Goal: Contribute content: Contribute content

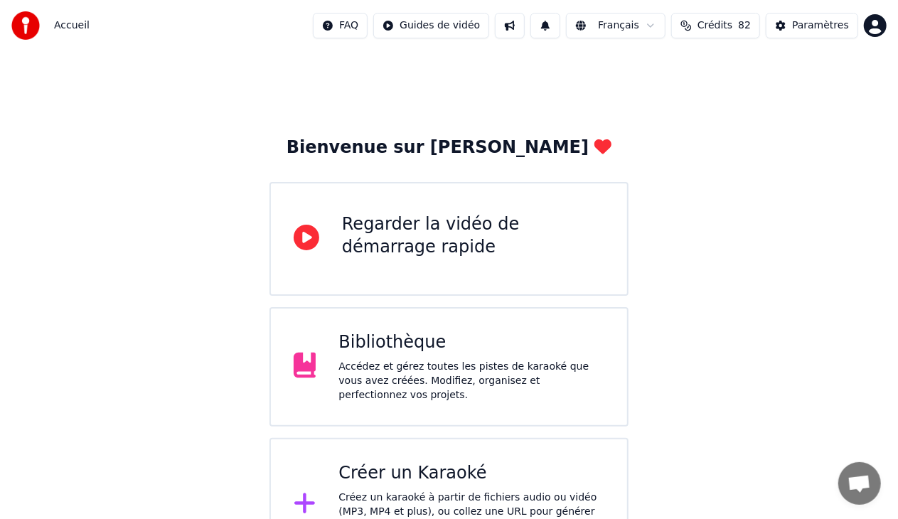
scroll to position [33, 0]
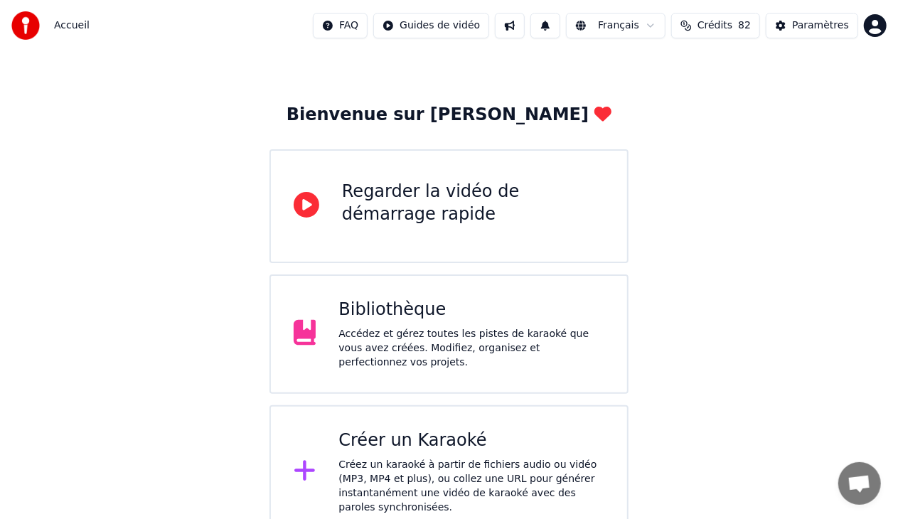
click at [489, 319] on div "Bibliothèque" at bounding box center [472, 310] width 266 height 23
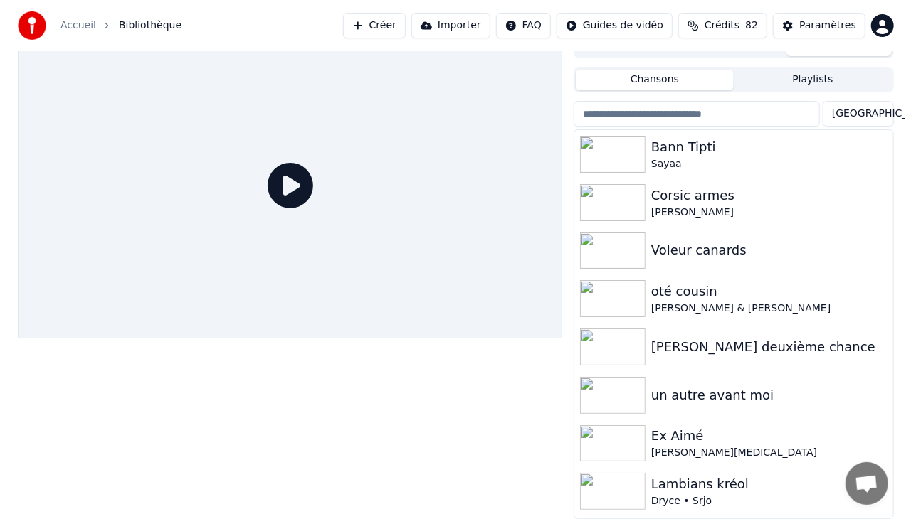
scroll to position [18, 0]
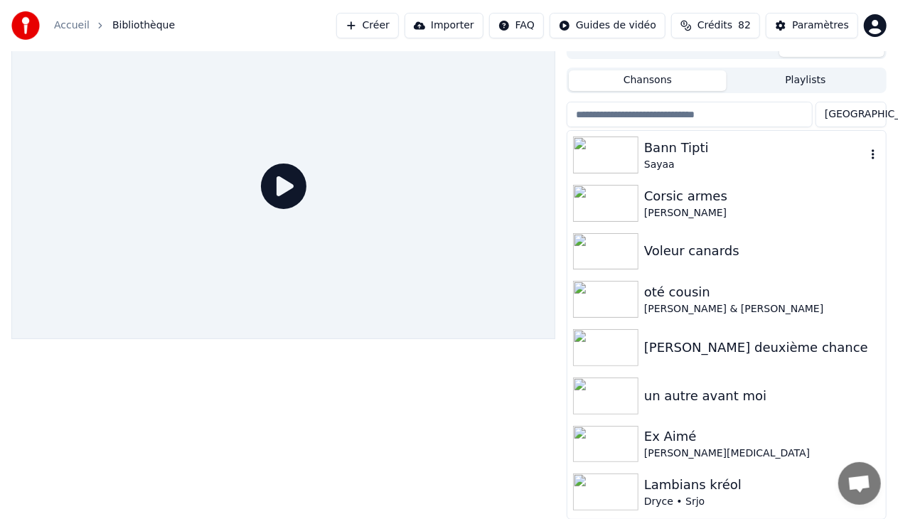
click at [707, 149] on div "Bann Tipti" at bounding box center [756, 148] width 222 height 20
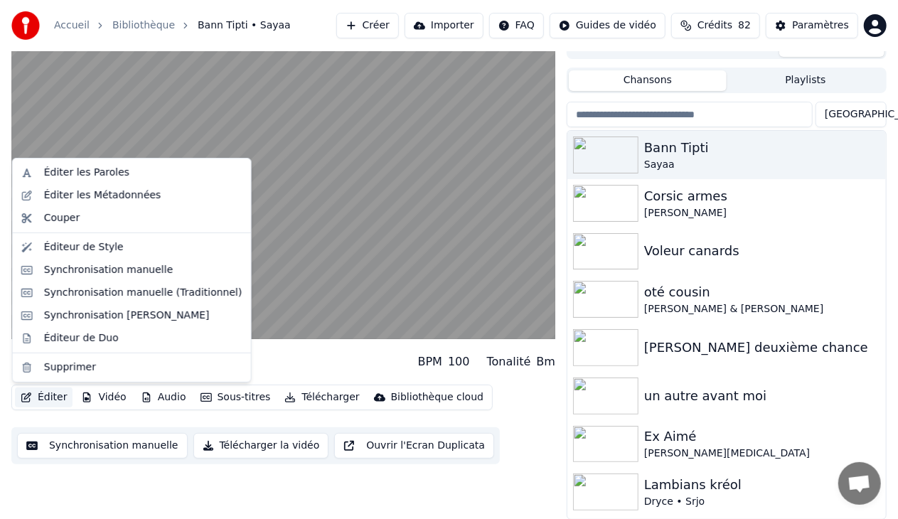
click at [51, 403] on button "Éditer" at bounding box center [44, 398] width 58 height 20
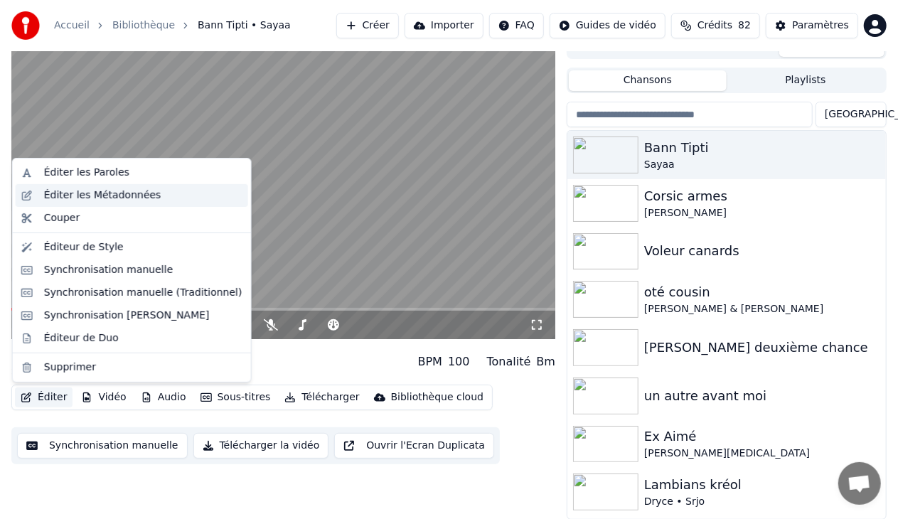
click at [91, 197] on div "Éditer les Métadonnées" at bounding box center [102, 196] width 117 height 14
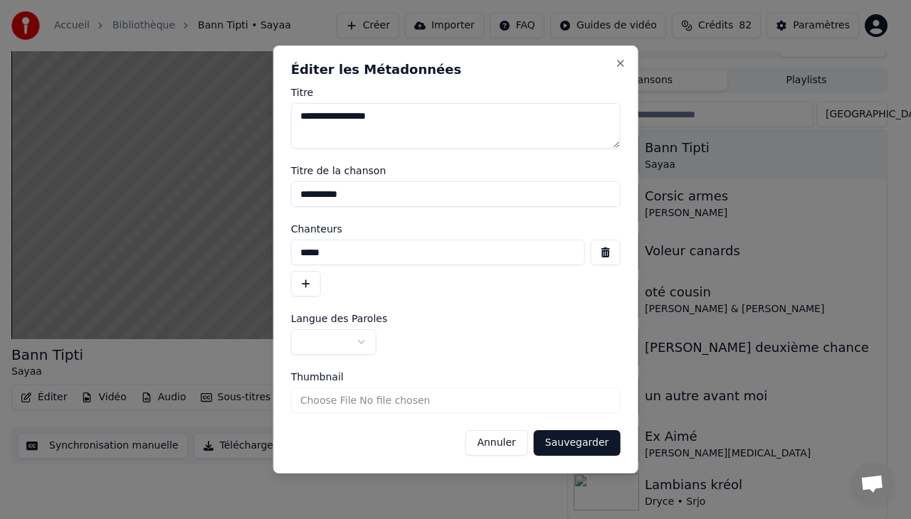
click at [612, 62] on div "**********" at bounding box center [455, 260] width 365 height 428
click at [620, 62] on button "Close" at bounding box center [619, 63] width 11 height 11
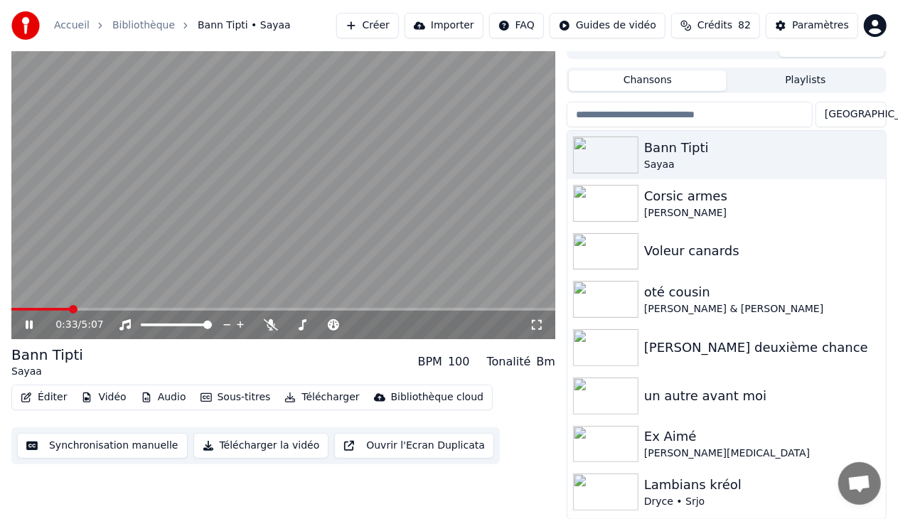
click at [27, 326] on icon at bounding box center [29, 325] width 7 height 9
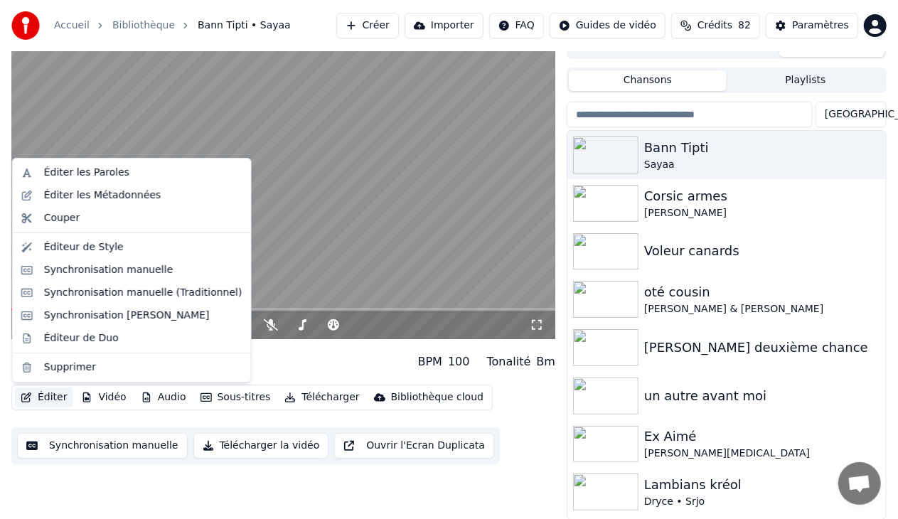
click at [47, 396] on button "Éditer" at bounding box center [44, 398] width 58 height 20
click at [69, 172] on div "Éditer les Paroles" at bounding box center [86, 173] width 85 height 14
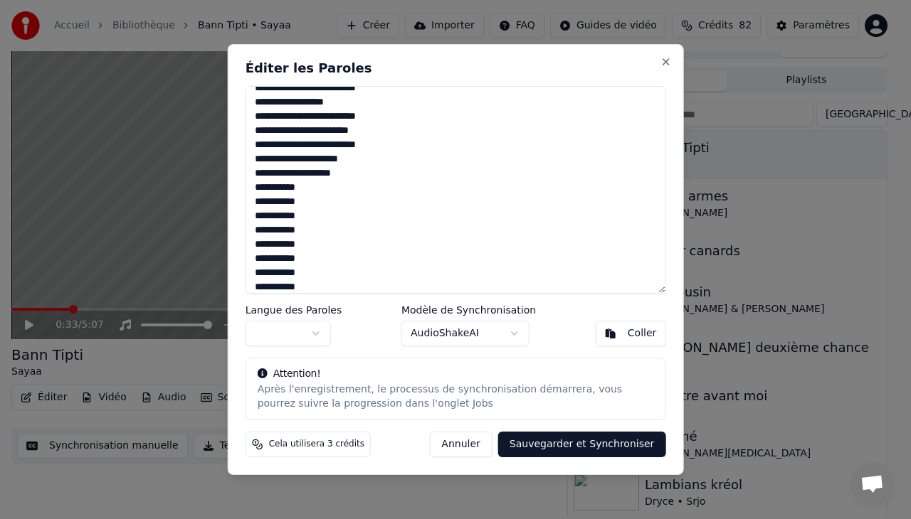
scroll to position [218, 0]
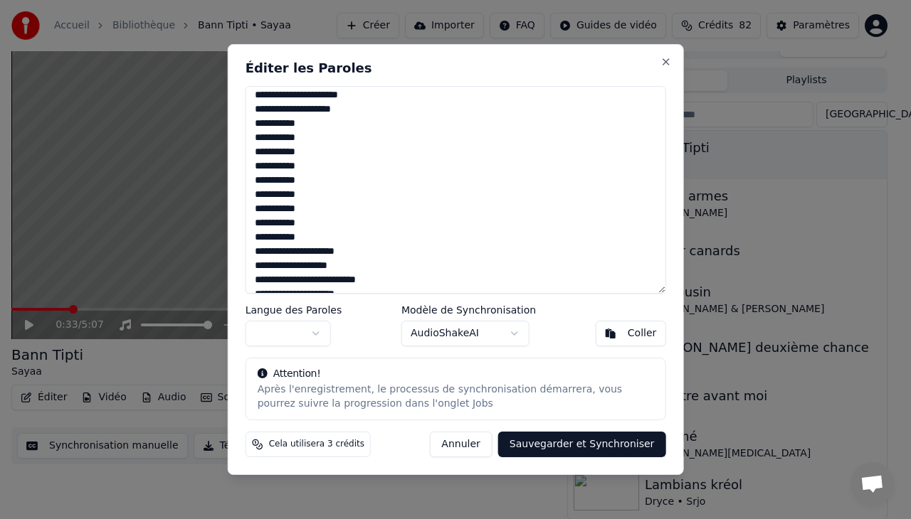
click at [302, 123] on textarea at bounding box center [455, 190] width 420 height 208
click at [307, 134] on textarea at bounding box center [455, 190] width 420 height 208
click at [285, 134] on textarea at bounding box center [455, 190] width 420 height 208
click at [314, 137] on textarea at bounding box center [455, 190] width 420 height 208
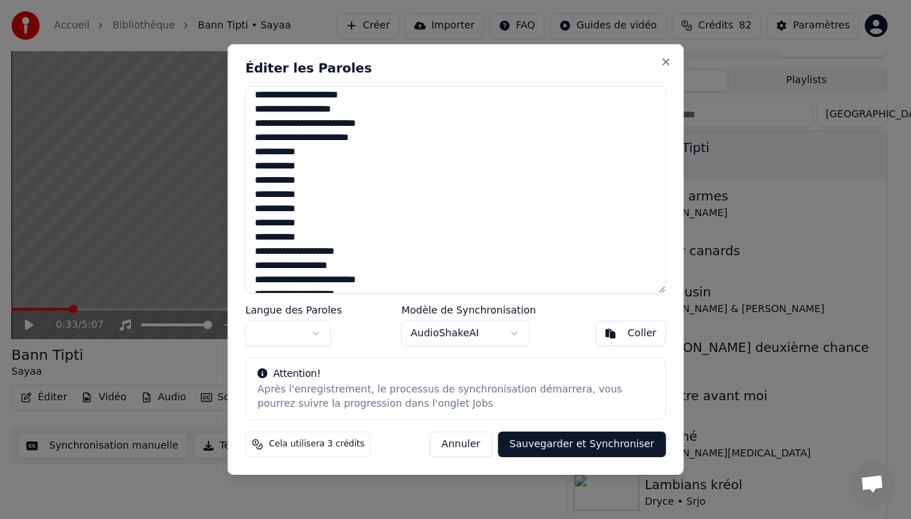
click at [297, 152] on textarea at bounding box center [455, 190] width 420 height 208
click at [283, 166] on textarea at bounding box center [455, 190] width 420 height 208
click at [250, 181] on textarea at bounding box center [455, 190] width 420 height 208
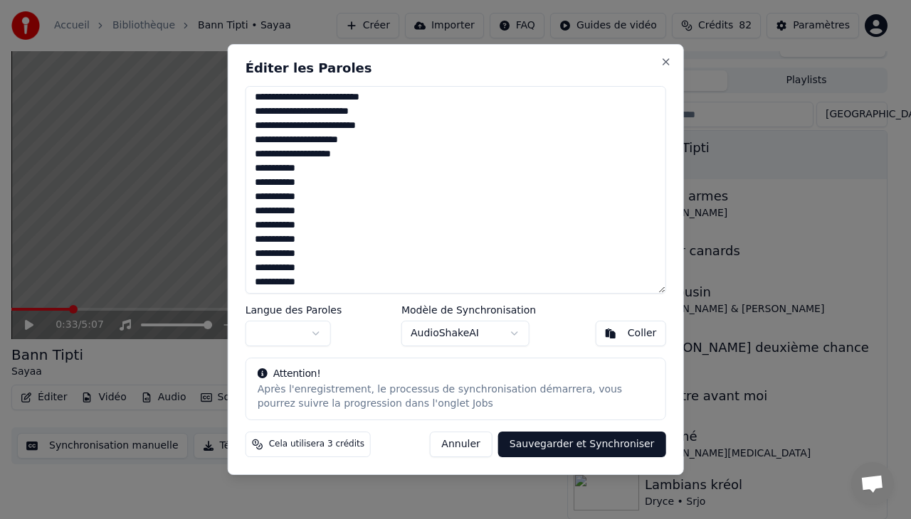
scroll to position [467, 0]
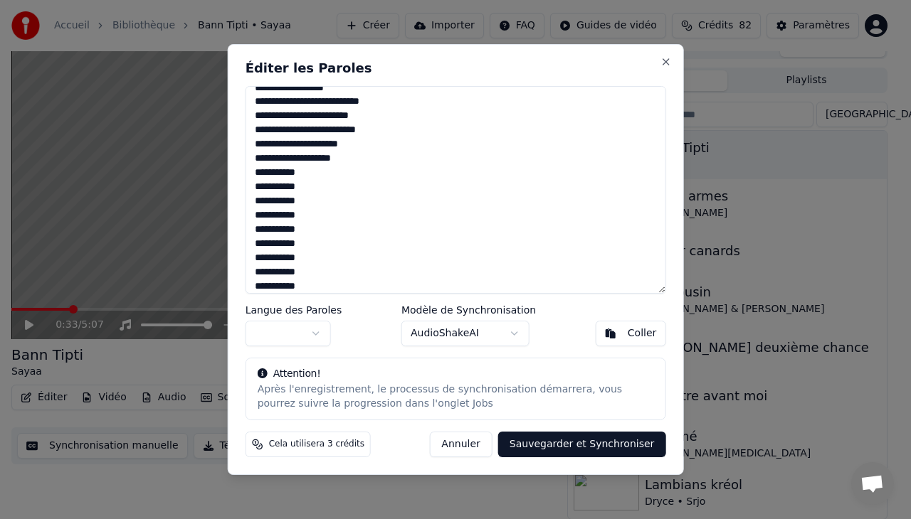
click at [302, 175] on textarea at bounding box center [455, 190] width 420 height 208
click at [283, 204] on textarea at bounding box center [455, 190] width 420 height 208
click at [282, 215] on textarea at bounding box center [455, 190] width 420 height 208
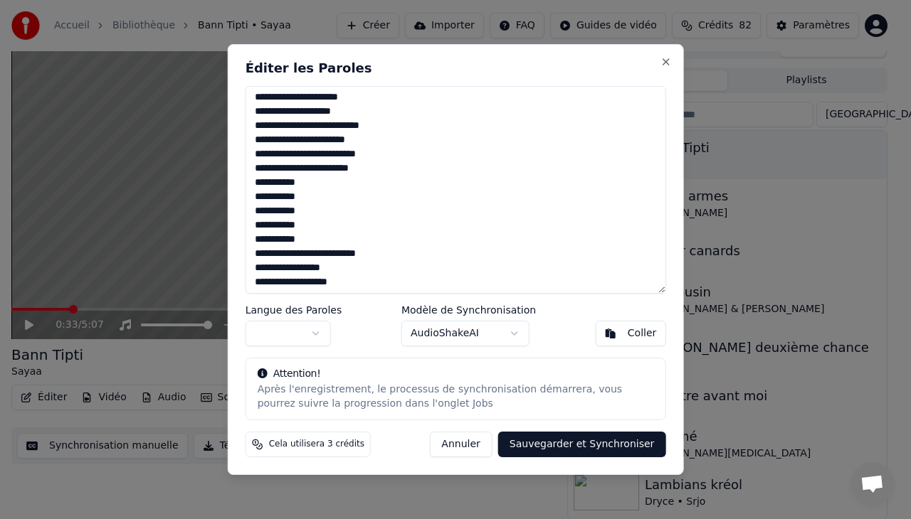
scroll to position [524, 0]
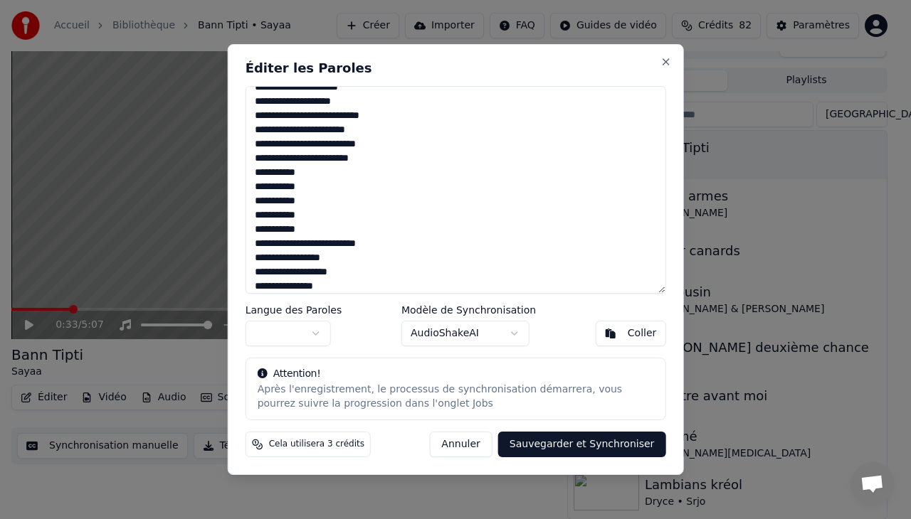
click at [253, 172] on textarea at bounding box center [455, 190] width 420 height 208
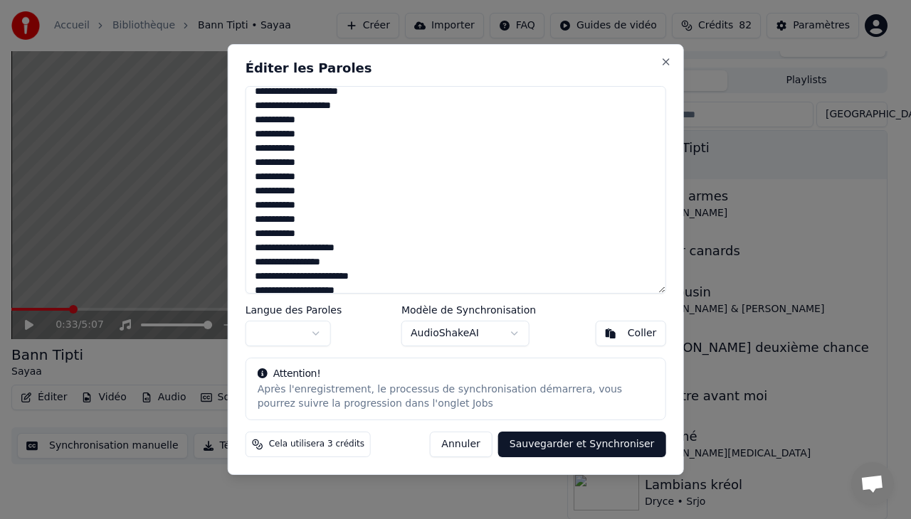
scroll to position [834, 0]
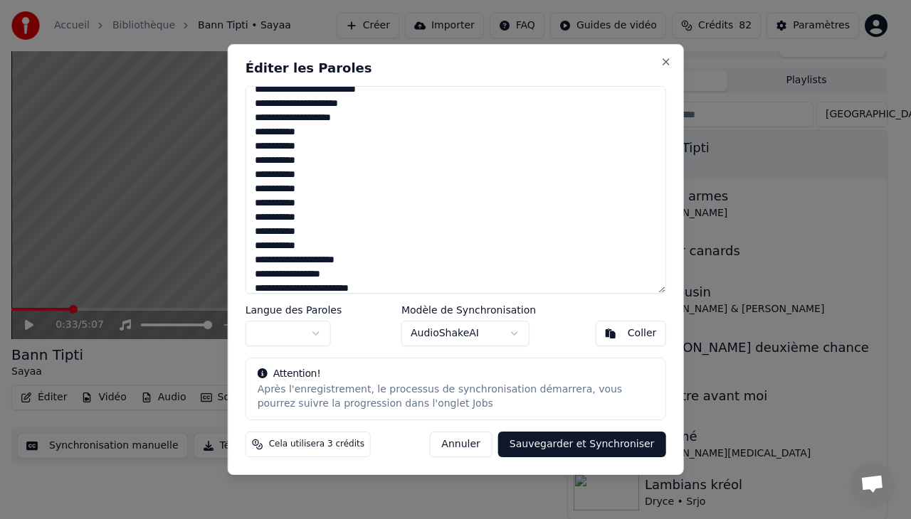
click at [282, 132] on textarea at bounding box center [455, 190] width 420 height 208
click at [252, 191] on textarea at bounding box center [455, 190] width 420 height 208
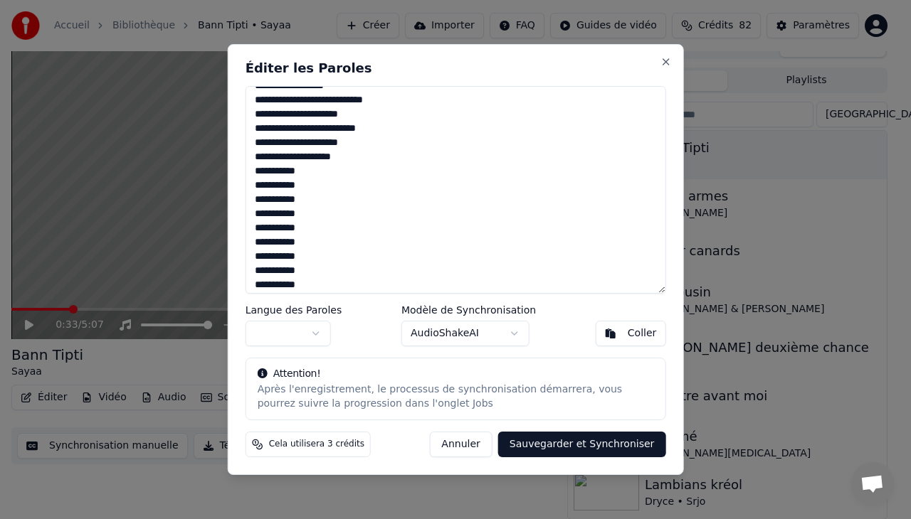
scroll to position [1127, 0]
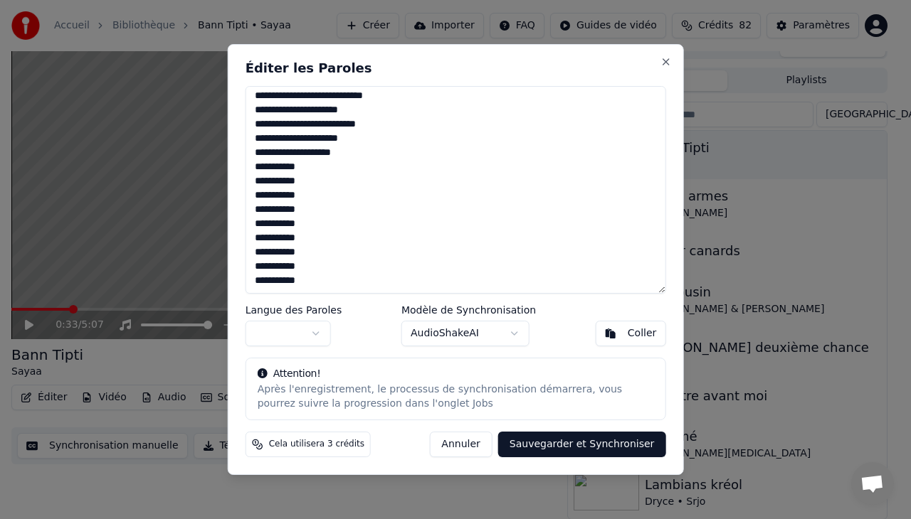
click at [302, 166] on textarea at bounding box center [455, 190] width 420 height 208
click at [252, 226] on textarea at bounding box center [455, 190] width 420 height 208
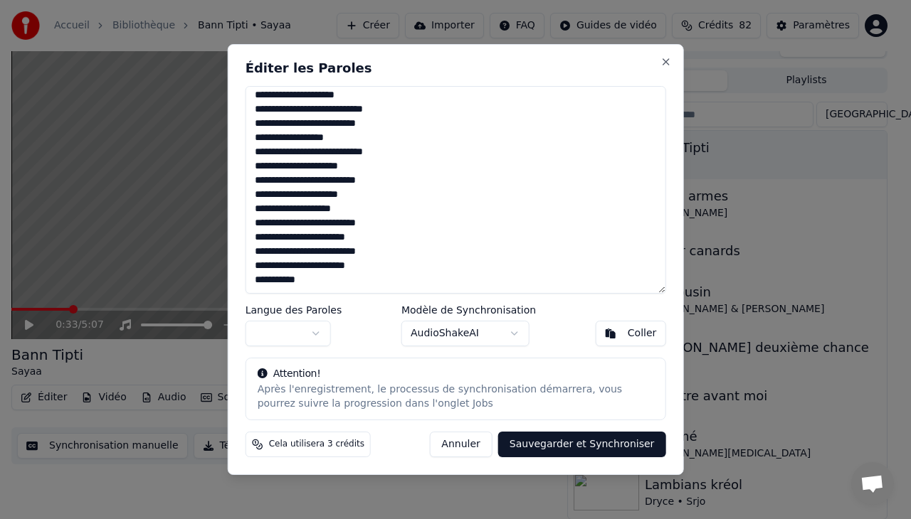
scroll to position [1070, 0]
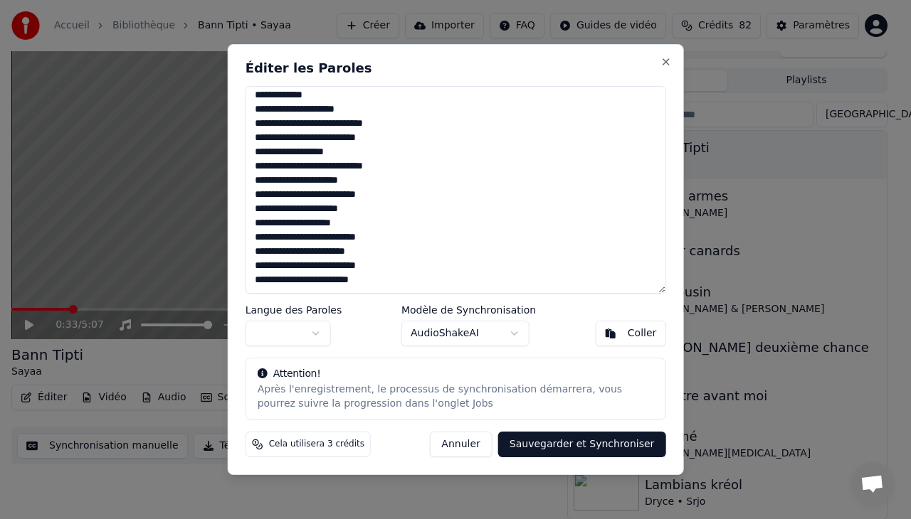
click at [575, 439] on button "Sauvegarder et Synchroniser" at bounding box center [582, 445] width 168 height 26
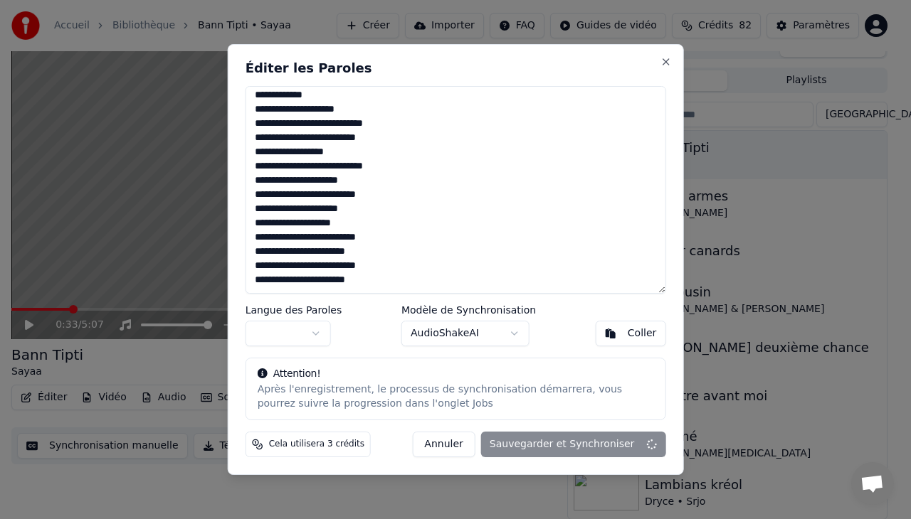
type textarea "**********"
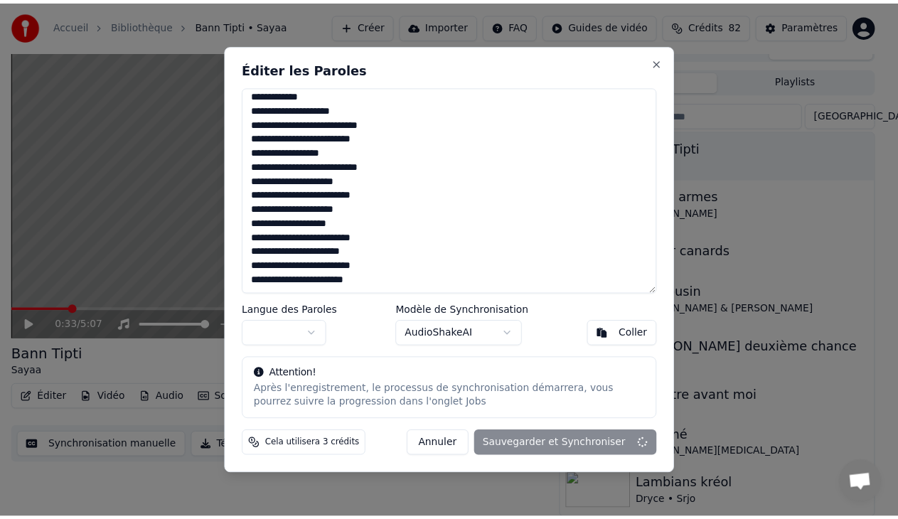
scroll to position [7, 0]
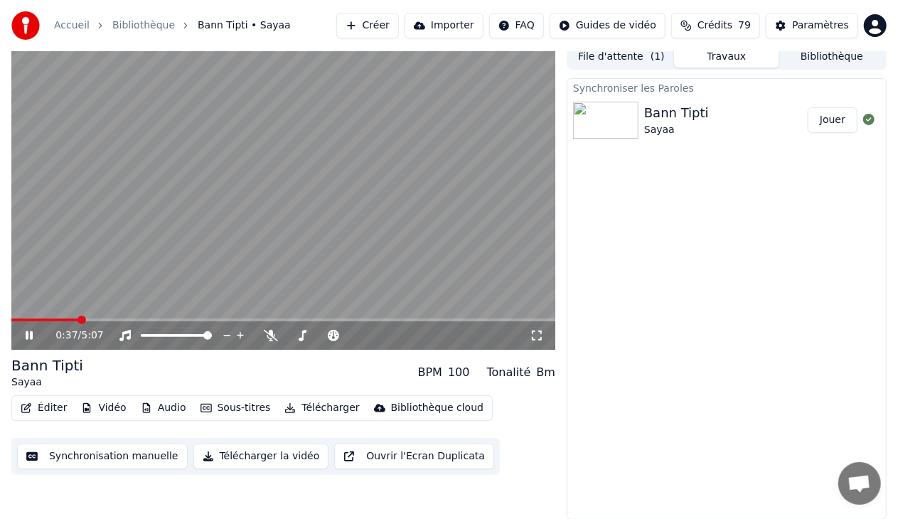
click at [13, 319] on span at bounding box center [44, 320] width 67 height 3
click at [42, 321] on span at bounding box center [283, 320] width 544 height 3
click at [53, 322] on div "0:17 / 5:07" at bounding box center [283, 336] width 544 height 28
click at [60, 320] on span at bounding box center [283, 320] width 544 height 3
click at [27, 334] on icon at bounding box center [29, 335] width 7 height 9
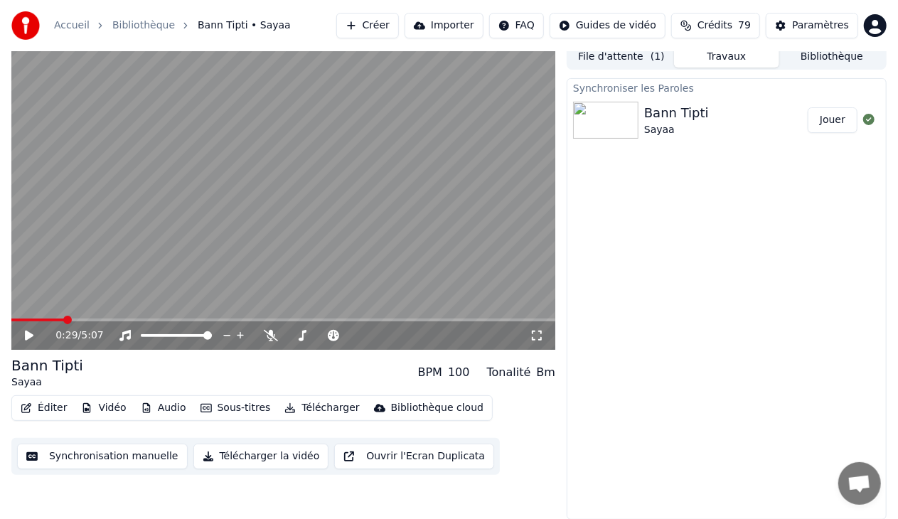
click at [164, 405] on button "Audio" at bounding box center [163, 408] width 57 height 20
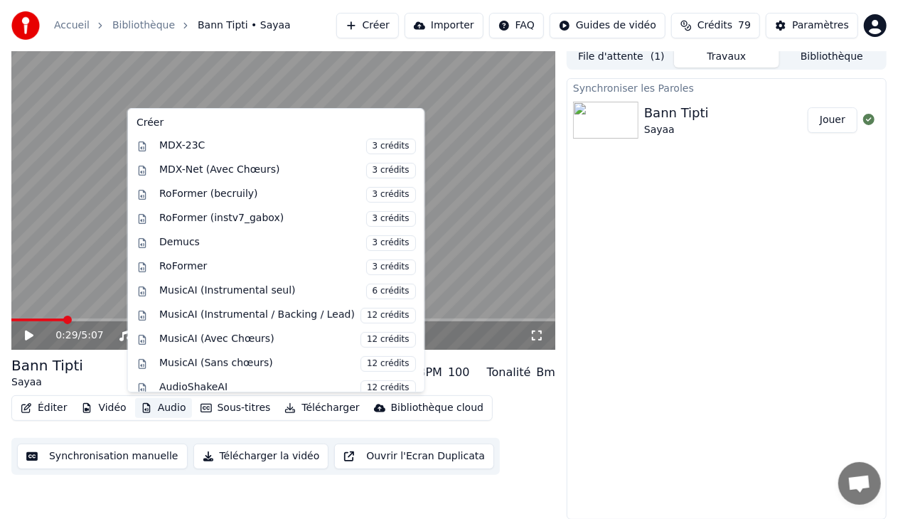
scroll to position [184, 0]
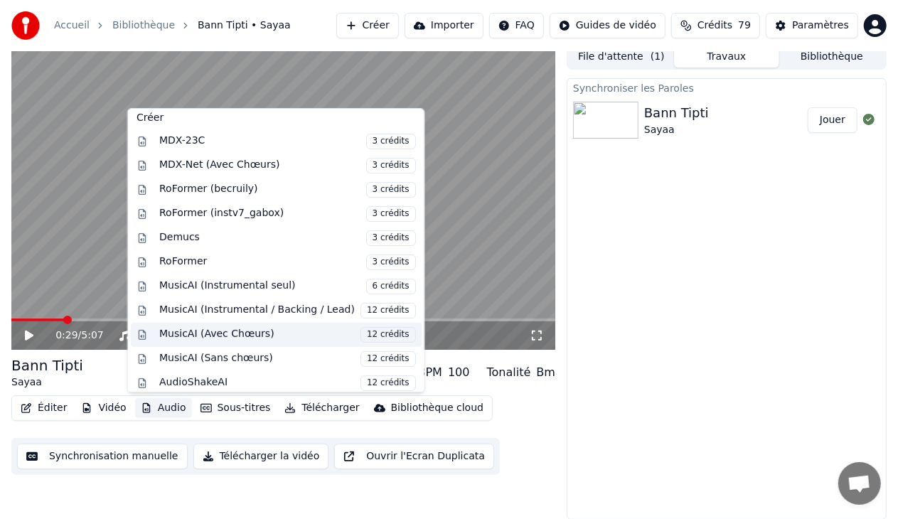
click at [260, 327] on div "MusicAI (Avec Chœurs) 12 crédits" at bounding box center [287, 335] width 257 height 16
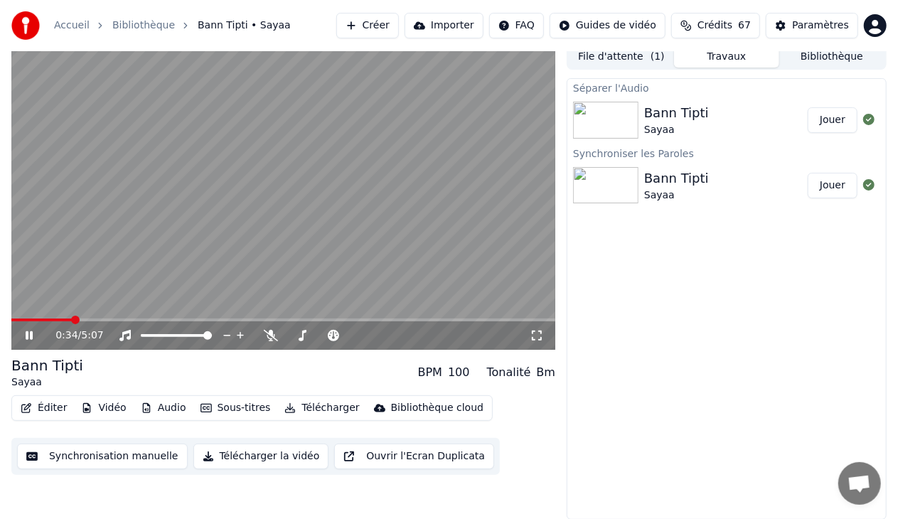
click at [16, 322] on div "0:34 / 5:07" at bounding box center [283, 336] width 544 height 28
click at [14, 319] on span at bounding box center [13, 320] width 4 height 3
click at [37, 319] on span at bounding box center [283, 320] width 544 height 3
click at [41, 319] on span at bounding box center [26, 320] width 31 height 3
click at [36, 320] on span at bounding box center [27, 320] width 33 height 3
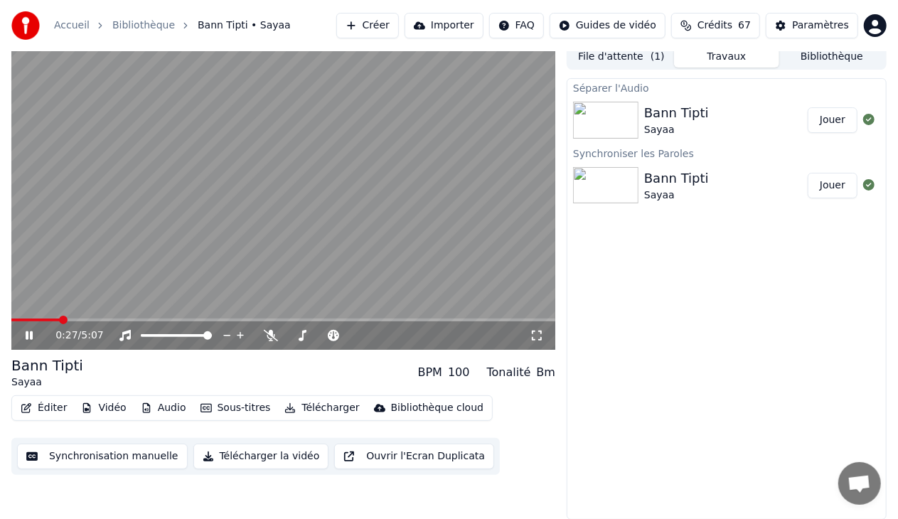
click at [34, 320] on span at bounding box center [35, 320] width 48 height 3
click at [26, 321] on span at bounding box center [23, 320] width 25 height 3
click at [41, 404] on button "Éditer" at bounding box center [44, 408] width 58 height 20
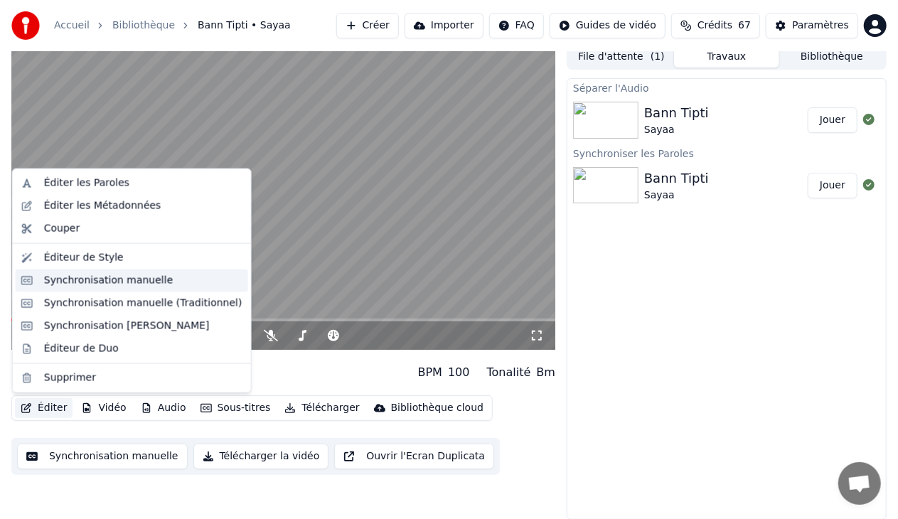
click at [114, 279] on div "Synchronisation manuelle" at bounding box center [108, 281] width 129 height 14
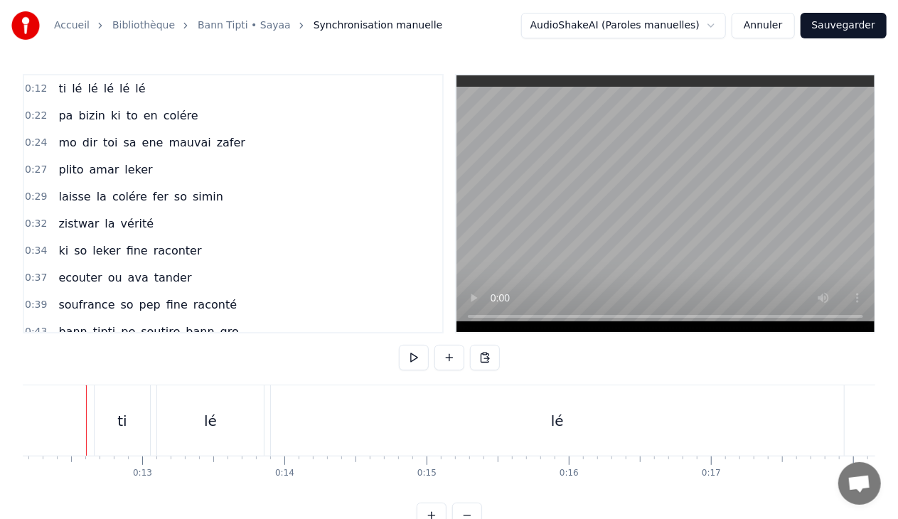
scroll to position [0, 1722]
click at [120, 428] on div "ti" at bounding box center [129, 421] width 55 height 70
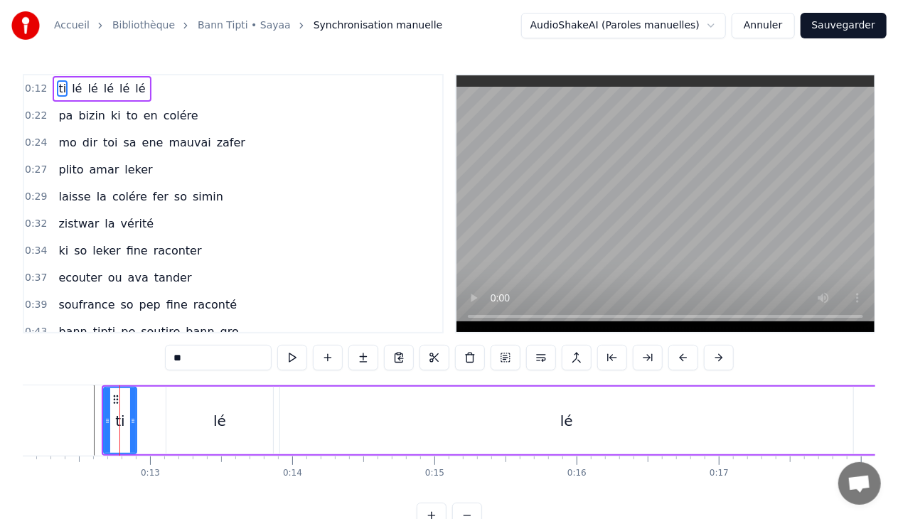
drag, startPoint x: 155, startPoint y: 420, endPoint x: 132, endPoint y: 420, distance: 22.8
click at [132, 420] on icon at bounding box center [133, 420] width 6 height 11
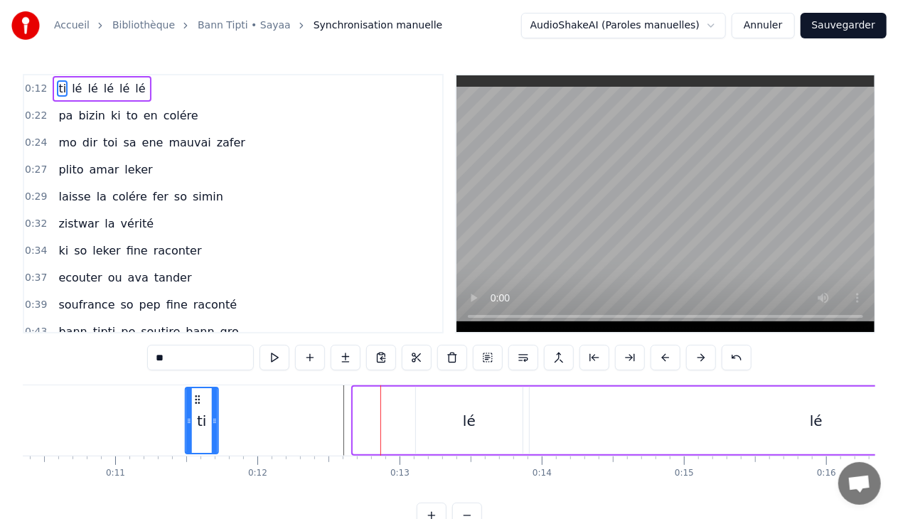
scroll to position [0, 1444]
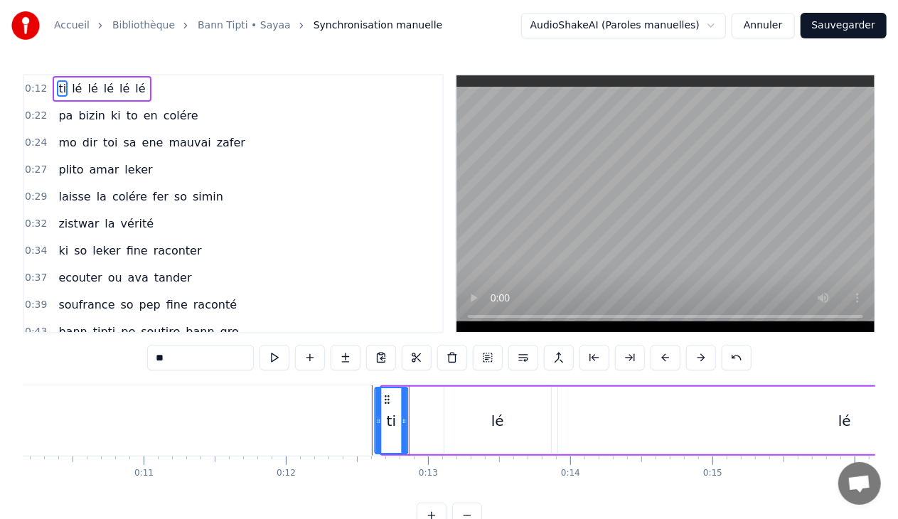
drag, startPoint x: 114, startPoint y: 396, endPoint x: 386, endPoint y: 399, distance: 271.8
click at [386, 399] on icon at bounding box center [386, 399] width 11 height 11
click at [490, 414] on div "lé" at bounding box center [498, 421] width 107 height 68
type input "**"
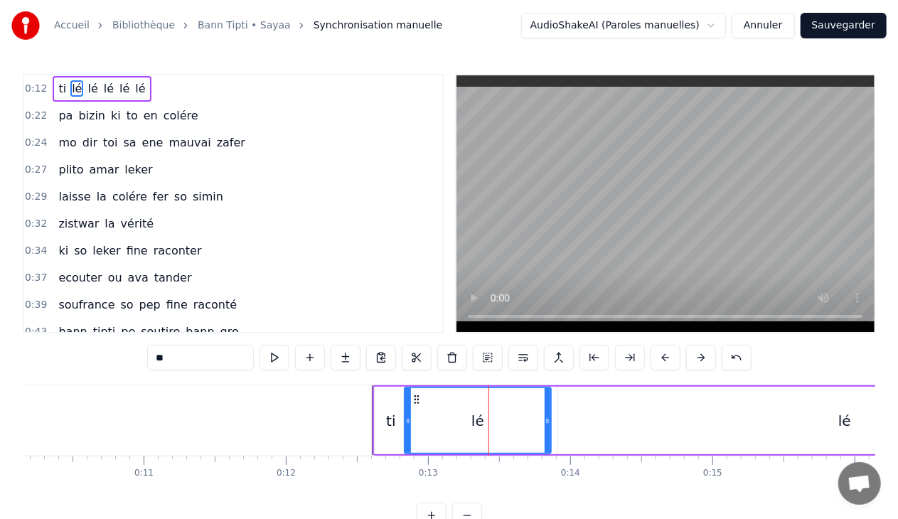
drag, startPoint x: 447, startPoint y: 420, endPoint x: 407, endPoint y: 423, distance: 39.9
click at [407, 423] on icon at bounding box center [408, 420] width 6 height 11
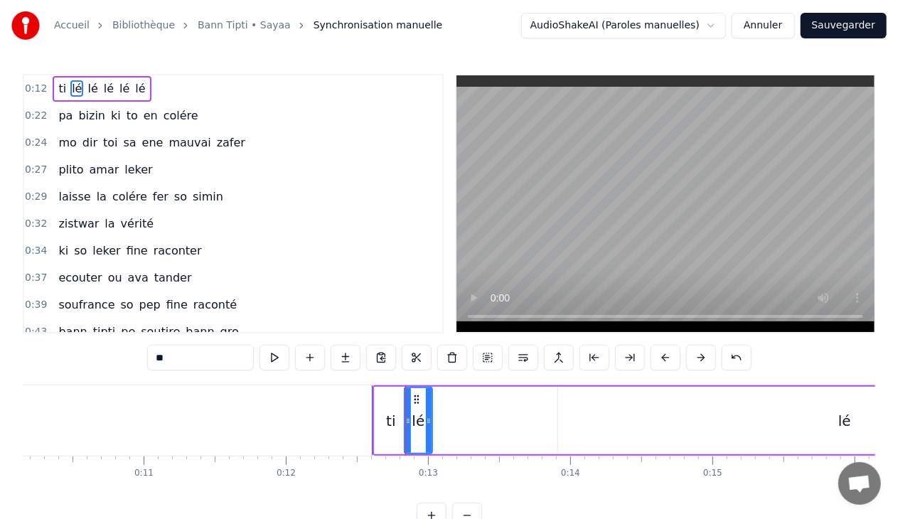
drag, startPoint x: 548, startPoint y: 420, endPoint x: 431, endPoint y: 412, distance: 117.6
click at [431, 412] on div at bounding box center [429, 420] width 6 height 65
drag, startPoint x: 812, startPoint y: 411, endPoint x: 742, endPoint y: 412, distance: 70.4
click at [742, 412] on div "lé" at bounding box center [844, 421] width 573 height 68
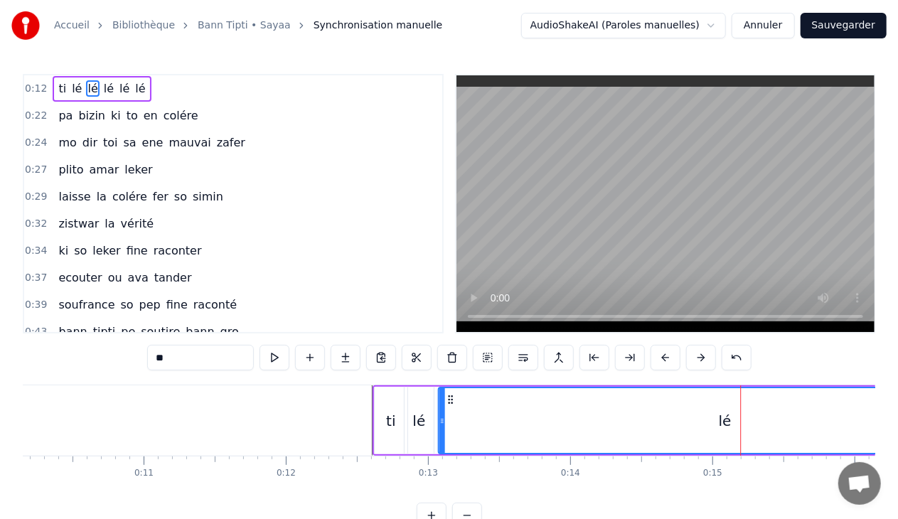
drag, startPoint x: 568, startPoint y: 397, endPoint x: 448, endPoint y: 408, distance: 120.7
click at [448, 408] on div "lé" at bounding box center [725, 420] width 572 height 65
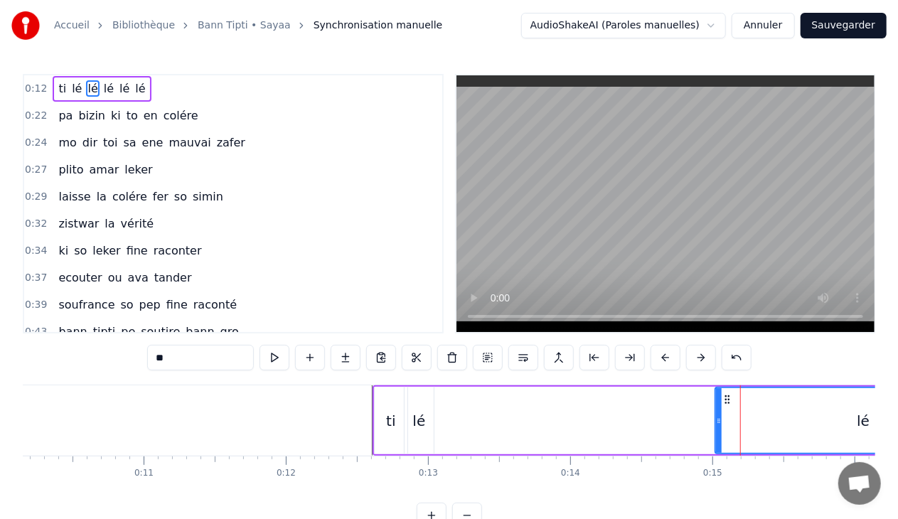
drag, startPoint x: 440, startPoint y: 423, endPoint x: 721, endPoint y: 421, distance: 280.3
click at [721, 421] on icon at bounding box center [719, 420] width 6 height 11
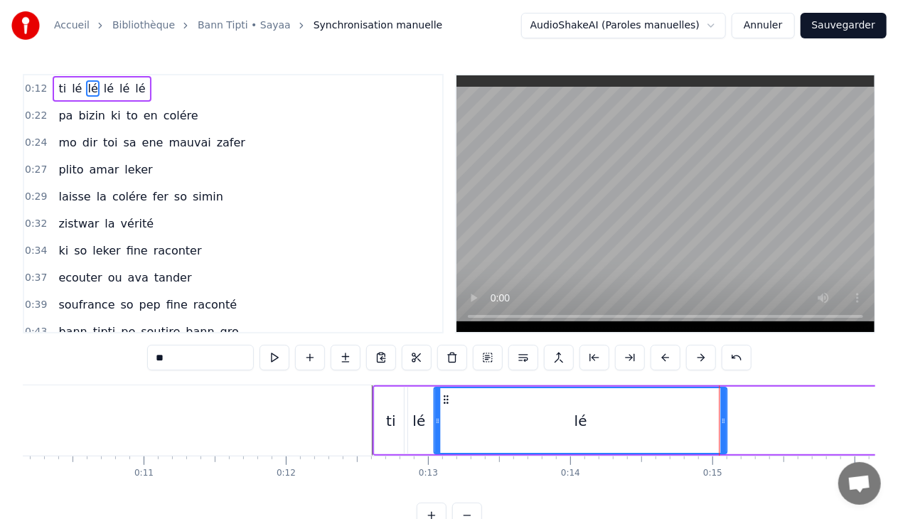
drag, startPoint x: 730, startPoint y: 398, endPoint x: 445, endPoint y: 403, distance: 284.6
click at [445, 403] on icon at bounding box center [445, 399] width 11 height 11
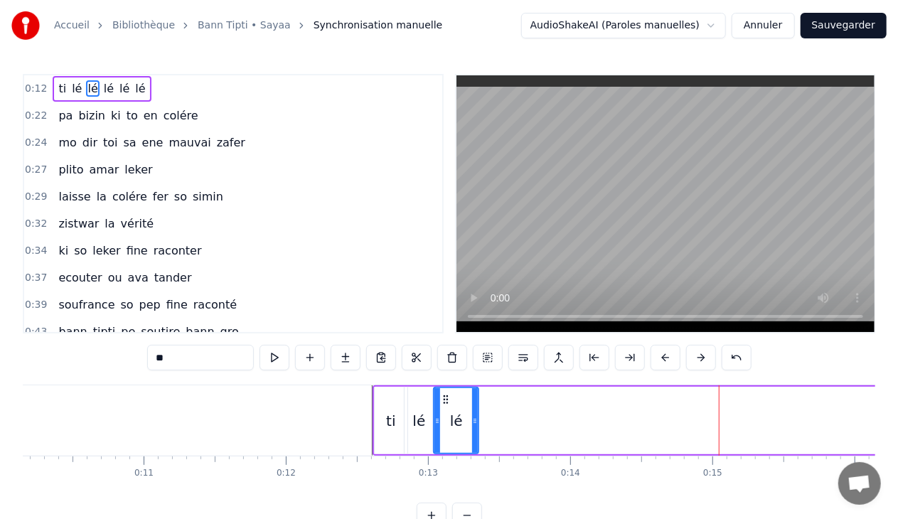
drag, startPoint x: 724, startPoint y: 421, endPoint x: 476, endPoint y: 409, distance: 248.6
click at [476, 409] on div at bounding box center [475, 420] width 6 height 65
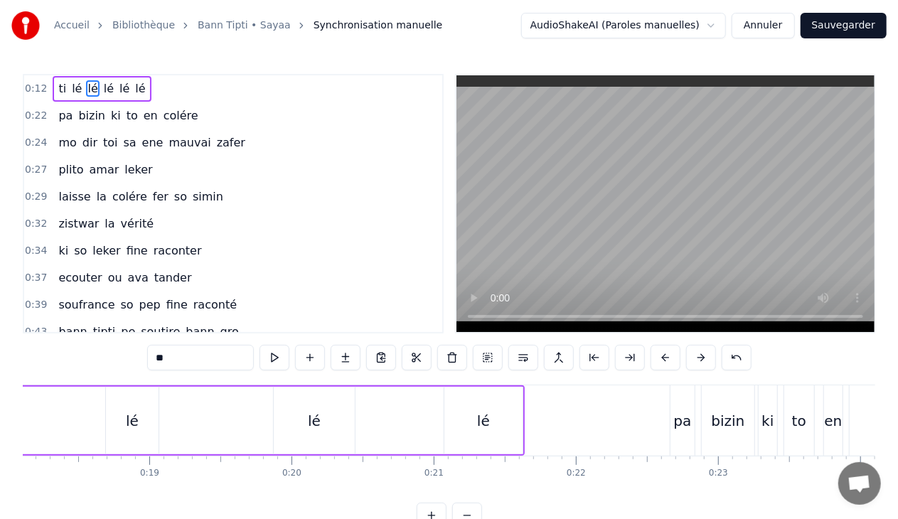
scroll to position [0, 2502]
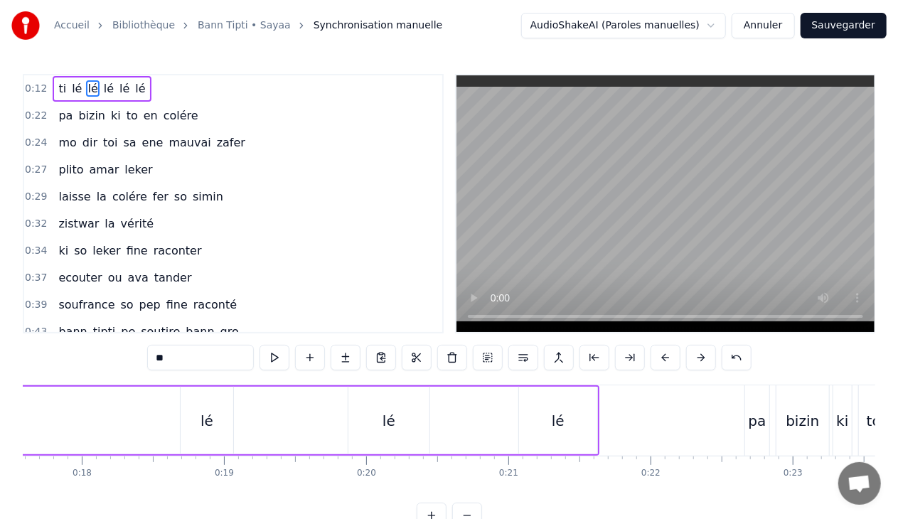
click at [216, 427] on div "lé" at bounding box center [207, 421] width 53 height 68
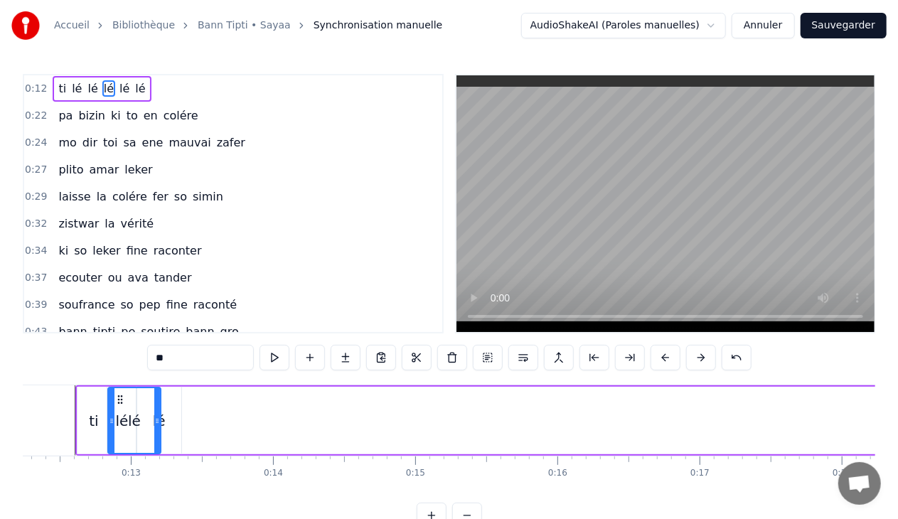
scroll to position [0, 1729]
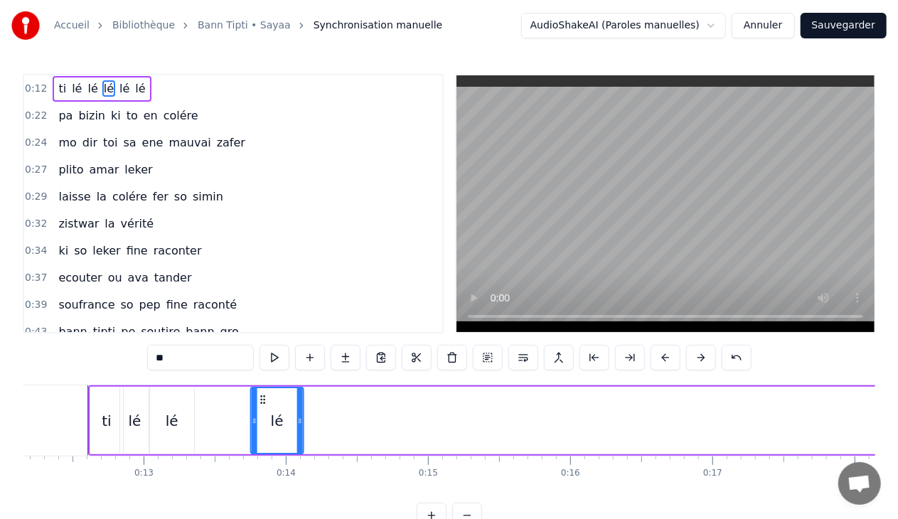
drag, startPoint x: 192, startPoint y: 398, endPoint x: 262, endPoint y: 407, distance: 70.2
click at [262, 407] on div "lé" at bounding box center [276, 420] width 51 height 65
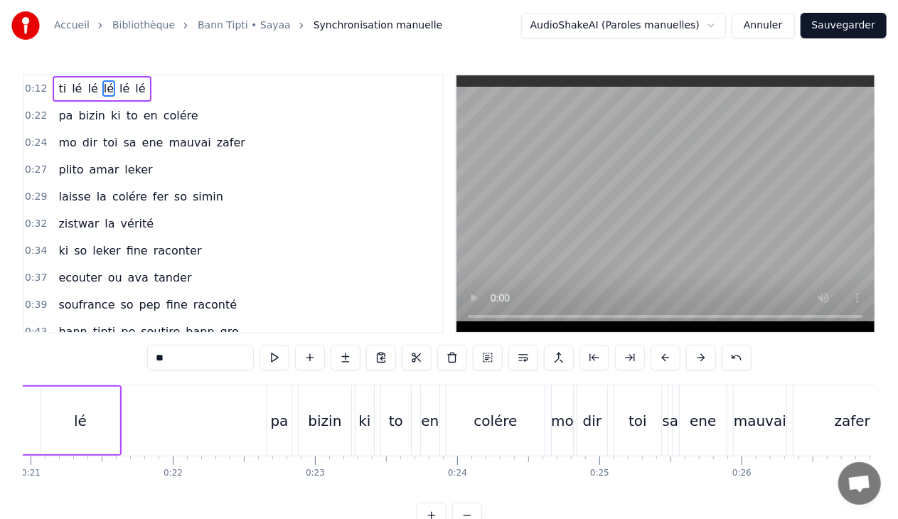
scroll to position [0, 2855]
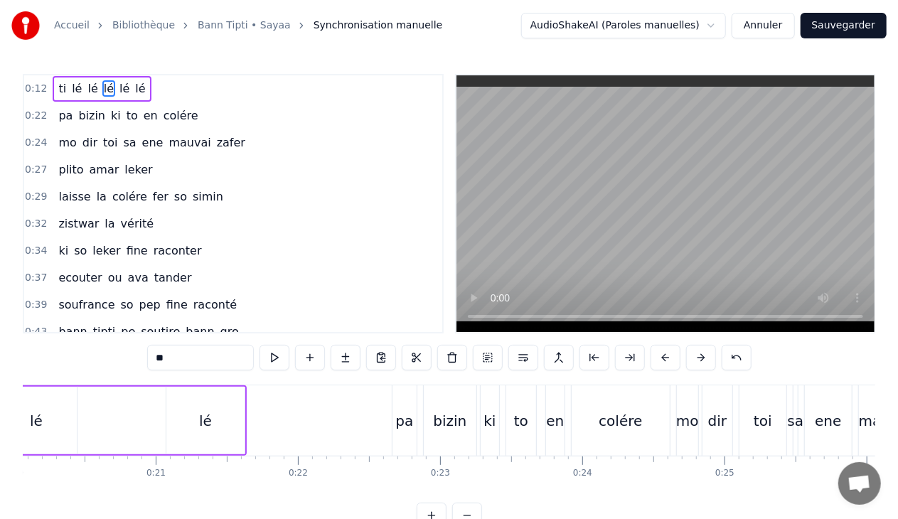
click at [51, 419] on div "lé" at bounding box center [36, 421] width 81 height 68
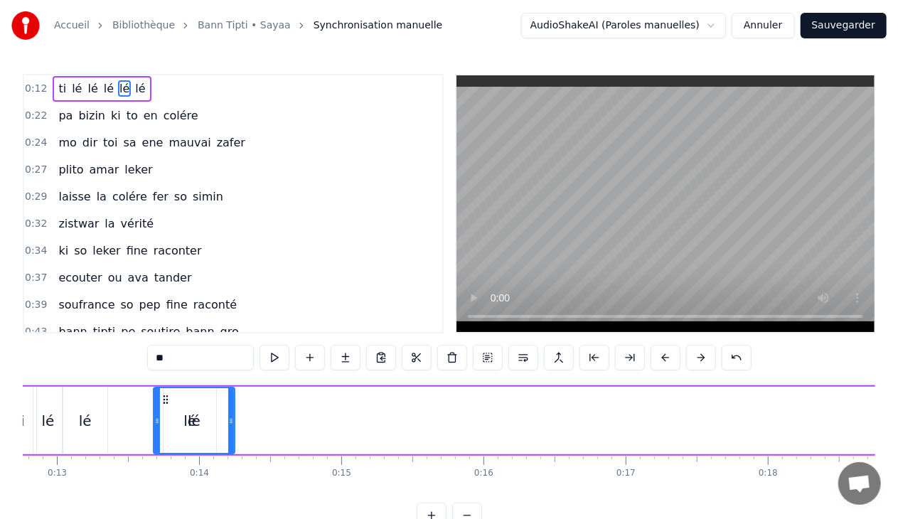
scroll to position [0, 1797]
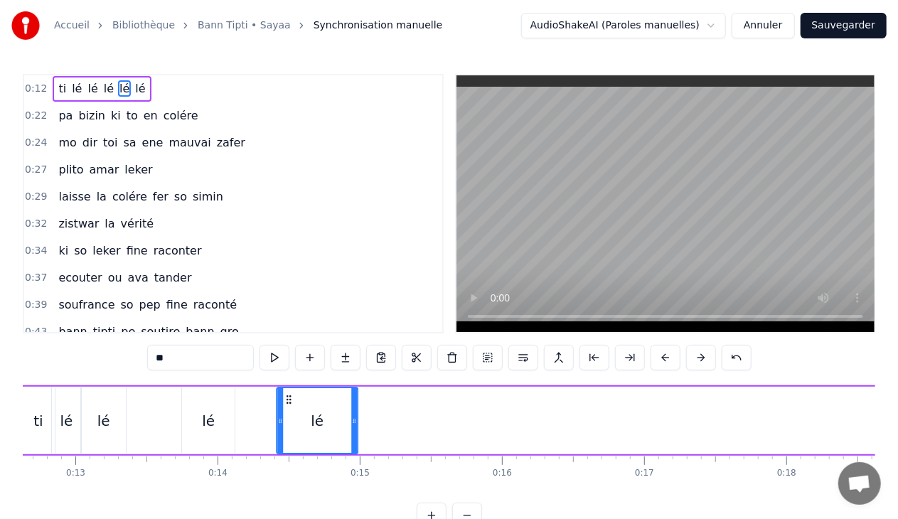
drag, startPoint x: 51, startPoint y: 398, endPoint x: 289, endPoint y: 404, distance: 237.7
click at [289, 404] on icon at bounding box center [288, 399] width 11 height 11
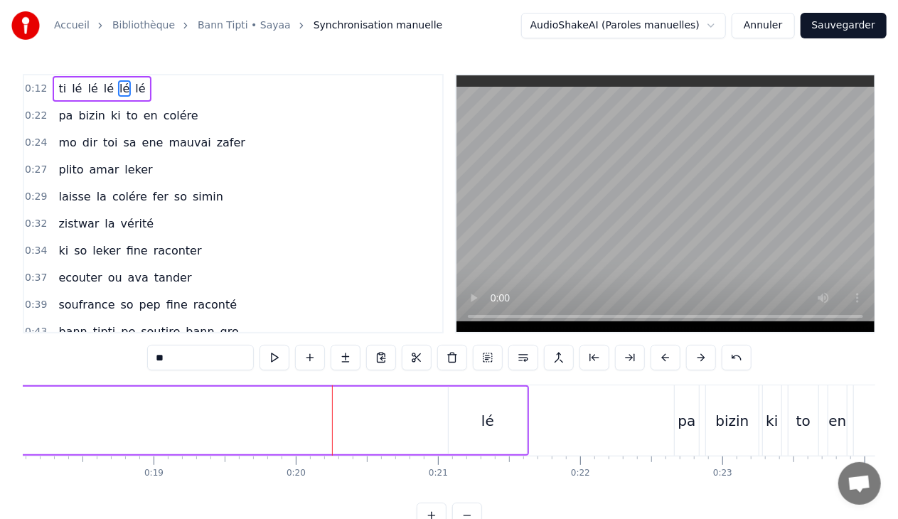
scroll to position [0, 2873]
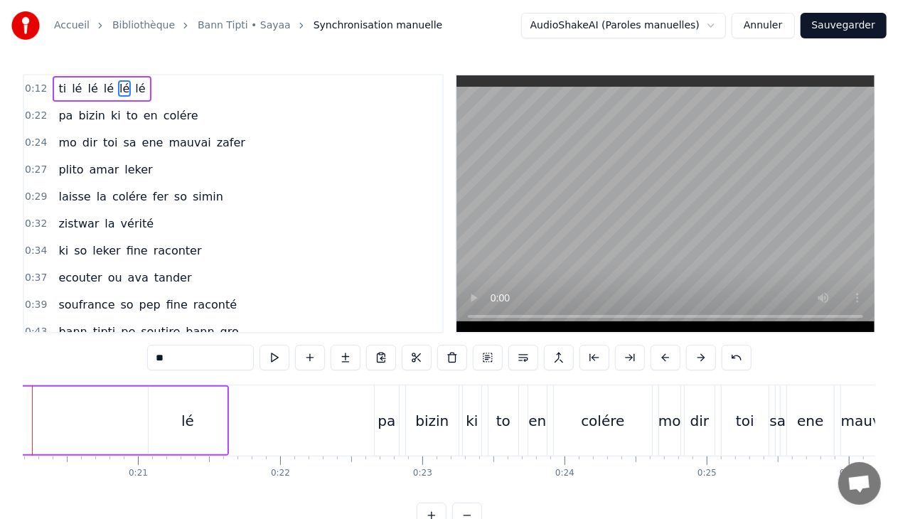
click at [198, 420] on div "lé" at bounding box center [188, 421] width 78 height 68
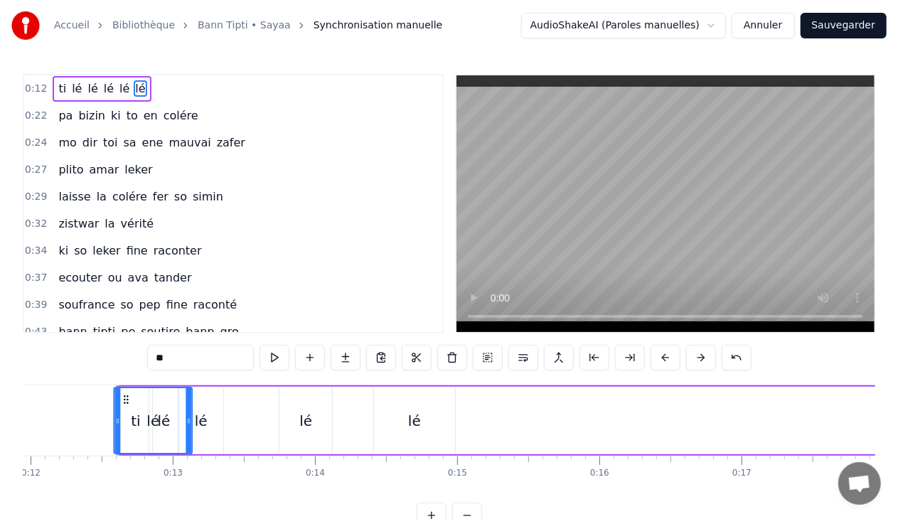
scroll to position [0, 1689]
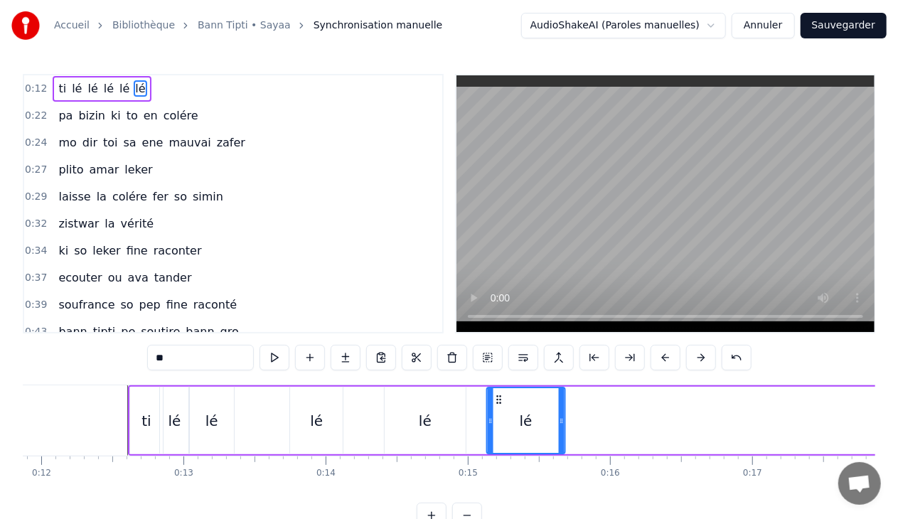
drag, startPoint x: 159, startPoint y: 398, endPoint x: 498, endPoint y: 393, distance: 338.7
click at [498, 393] on div "lé" at bounding box center [525, 420] width 77 height 65
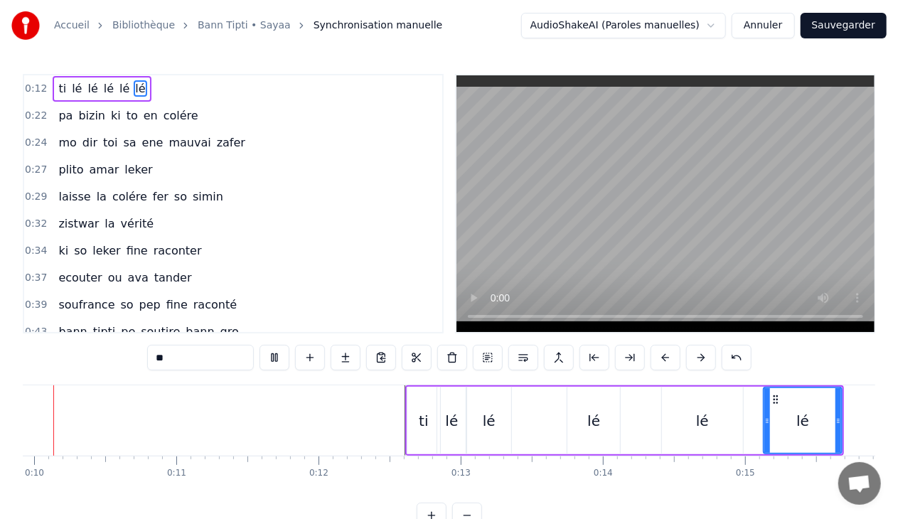
scroll to position [0, 1364]
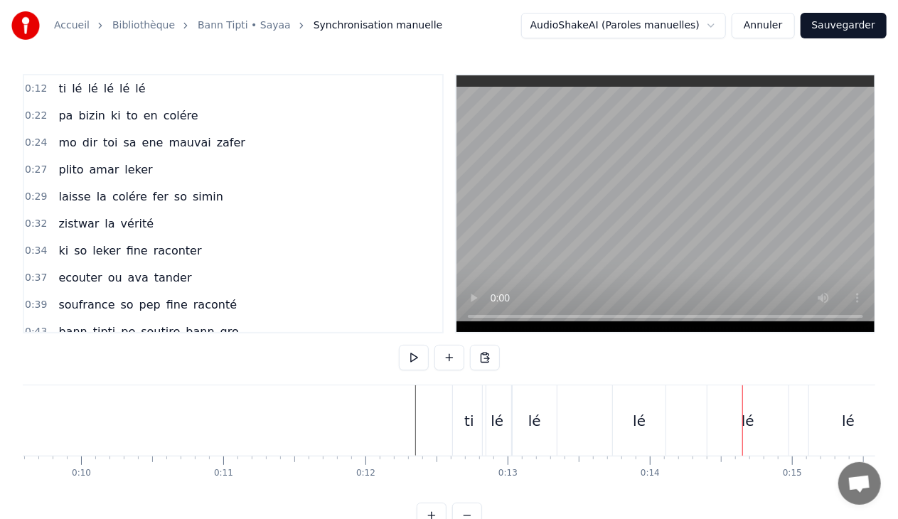
click at [700, 418] on div "ti lé lé lé lé lé" at bounding box center [671, 421] width 439 height 70
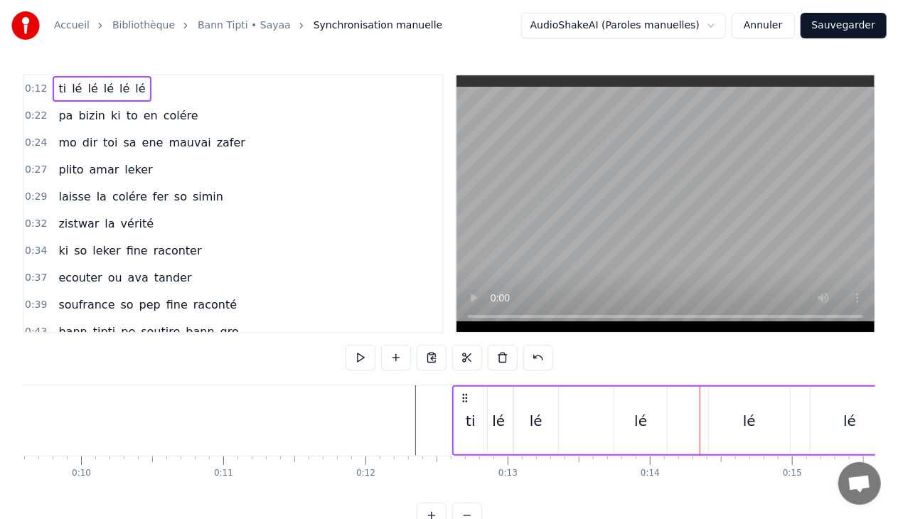
click at [726, 415] on div "lé" at bounding box center [749, 421] width 81 height 68
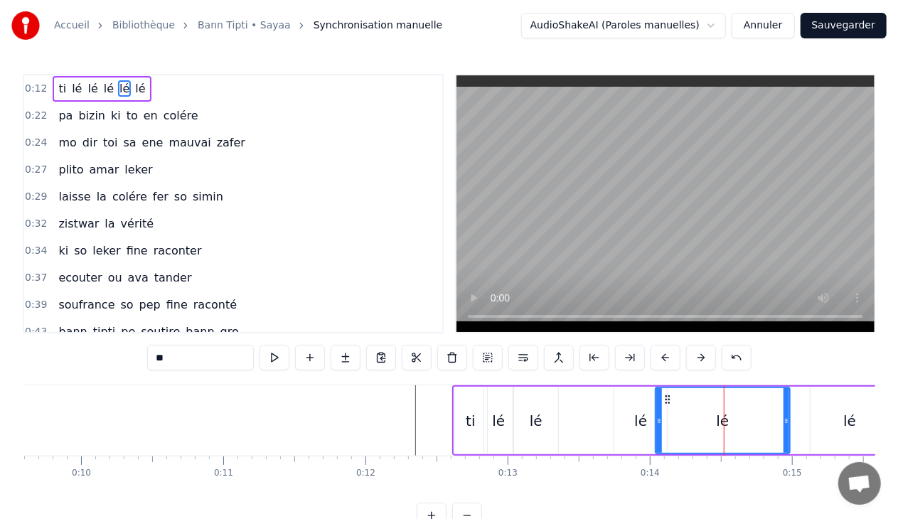
drag, startPoint x: 711, startPoint y: 420, endPoint x: 658, endPoint y: 414, distance: 53.7
click at [658, 414] on div at bounding box center [660, 420] width 6 height 65
drag, startPoint x: 788, startPoint y: 420, endPoint x: 691, endPoint y: 418, distance: 96.8
click at [691, 418] on icon at bounding box center [690, 420] width 6 height 11
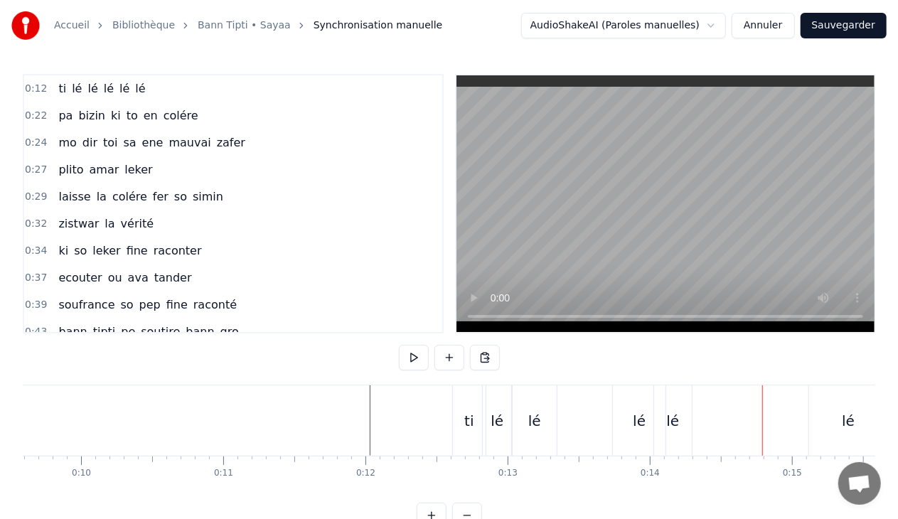
drag, startPoint x: 840, startPoint y: 420, endPoint x: 800, endPoint y: 425, distance: 40.9
click at [800, 425] on div "ti lé lé lé lé lé" at bounding box center [671, 421] width 439 height 70
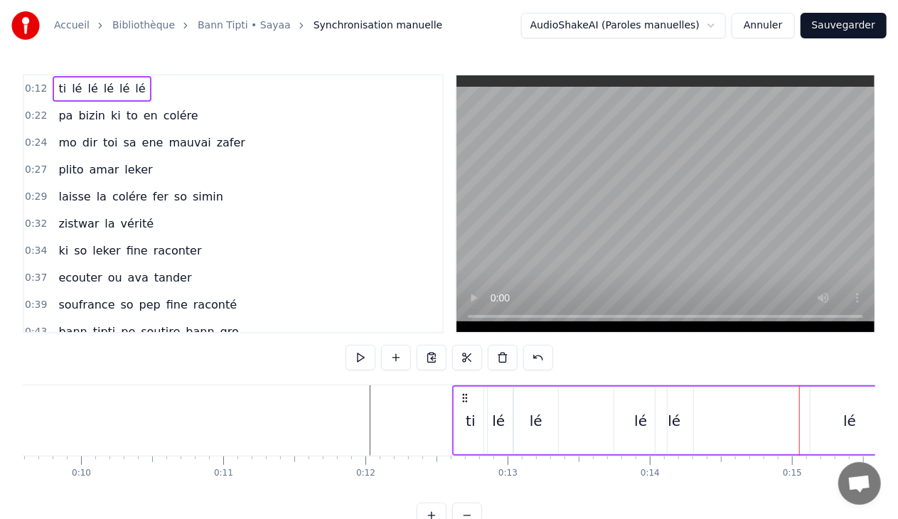
click at [842, 420] on div "lé" at bounding box center [850, 421] width 78 height 68
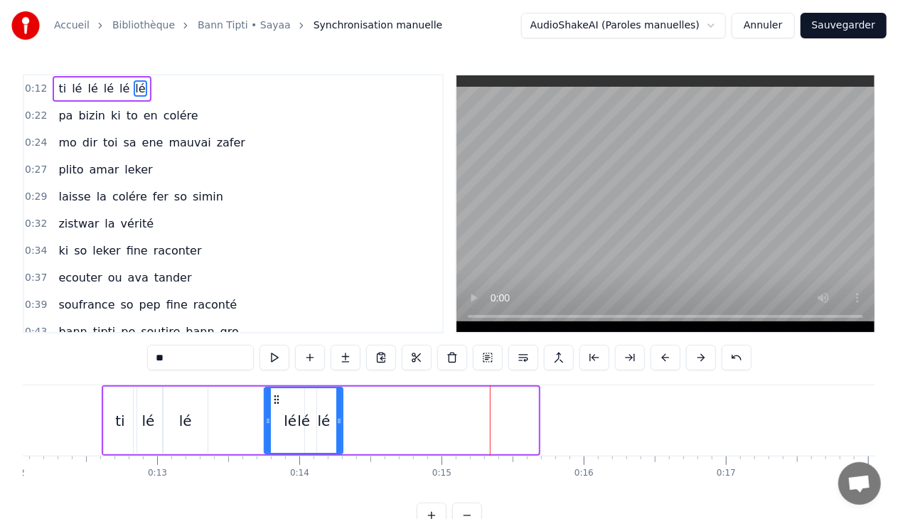
scroll to position [0, 1697]
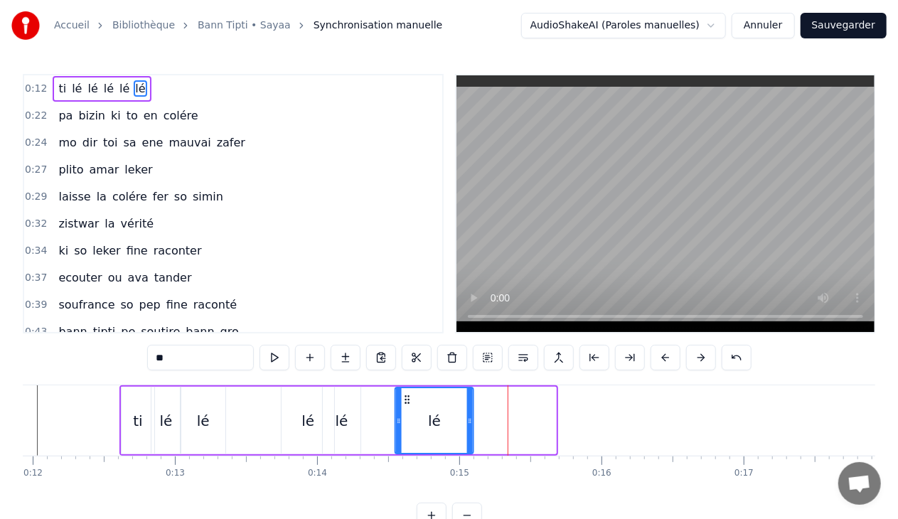
drag, startPoint x: 77, startPoint y: 398, endPoint x: 408, endPoint y: 421, distance: 332.3
click at [408, 421] on div "lé" at bounding box center [434, 420] width 77 height 65
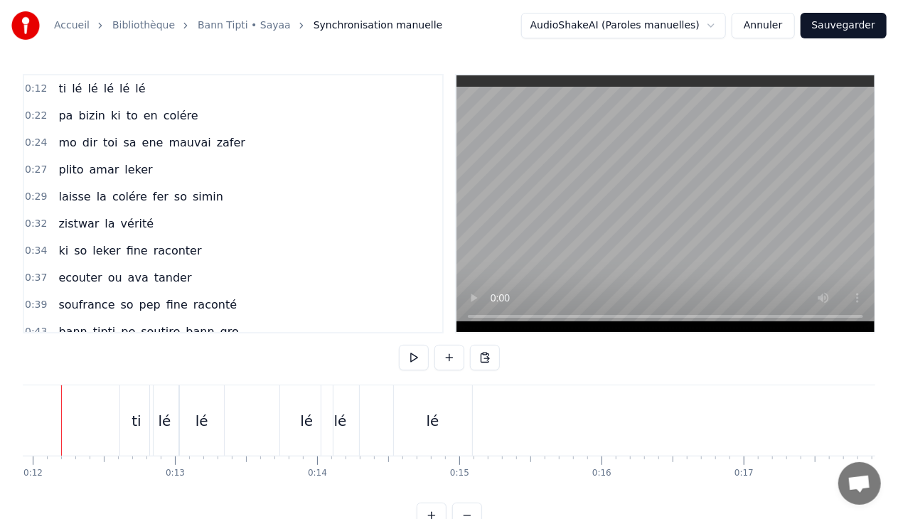
scroll to position [0, 1665]
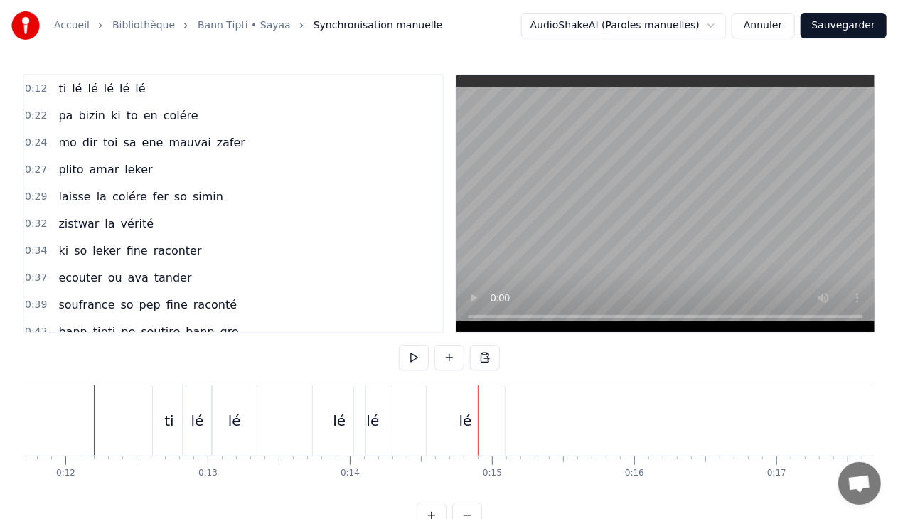
click at [465, 413] on div "lé" at bounding box center [466, 420] width 13 height 21
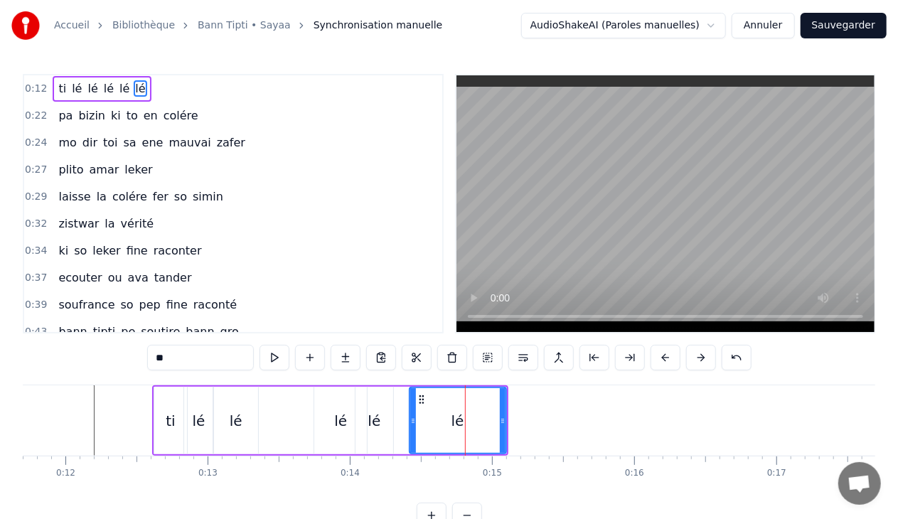
drag, startPoint x: 431, startPoint y: 421, endPoint x: 413, endPoint y: 423, distance: 18.6
click at [413, 423] on icon at bounding box center [413, 420] width 6 height 11
drag, startPoint x: 502, startPoint y: 420, endPoint x: 446, endPoint y: 421, distance: 56.2
click at [446, 421] on icon at bounding box center [447, 420] width 6 height 11
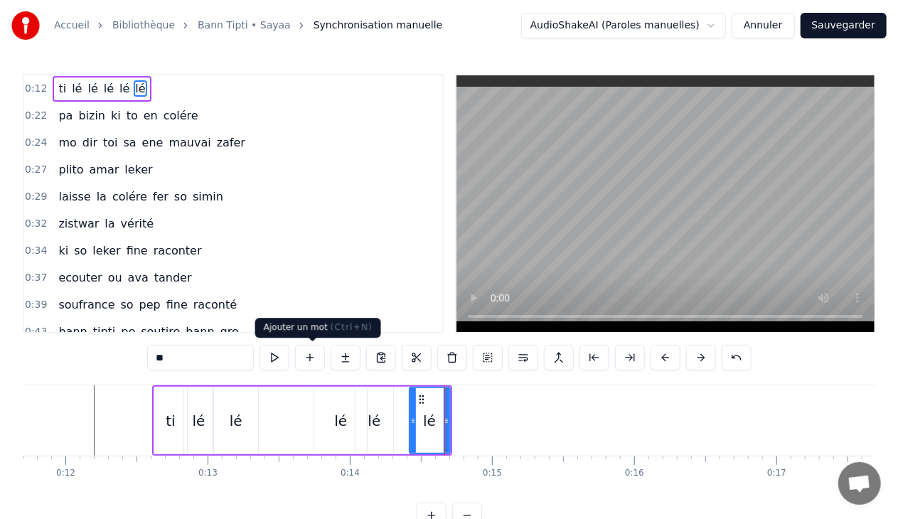
click at [312, 354] on button at bounding box center [310, 358] width 30 height 26
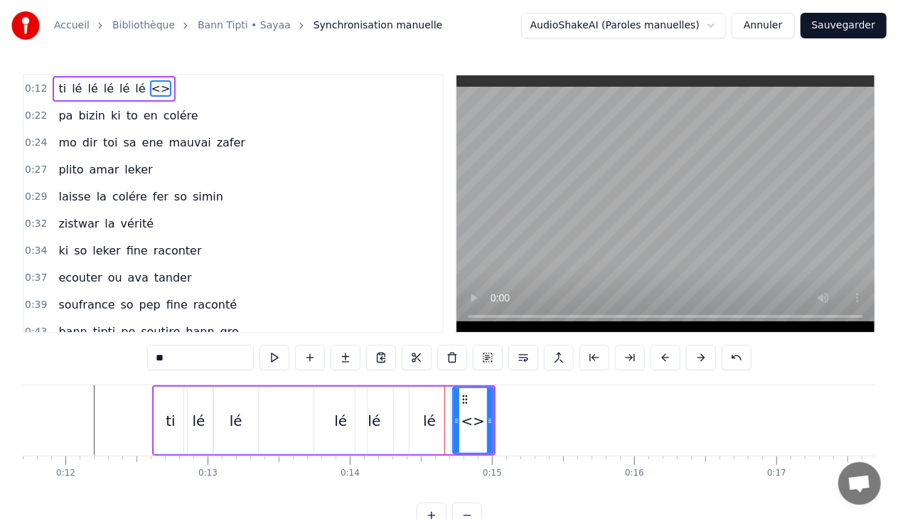
click at [205, 357] on input "**" at bounding box center [200, 358] width 107 height 26
type input "*"
type input "**"
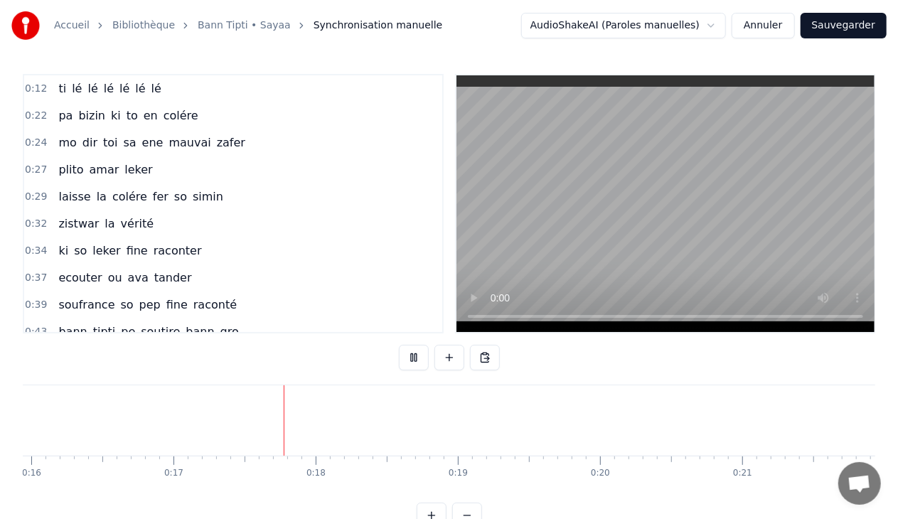
scroll to position [0, 2388]
click at [849, 27] on button "Sauvegarder" at bounding box center [844, 26] width 86 height 26
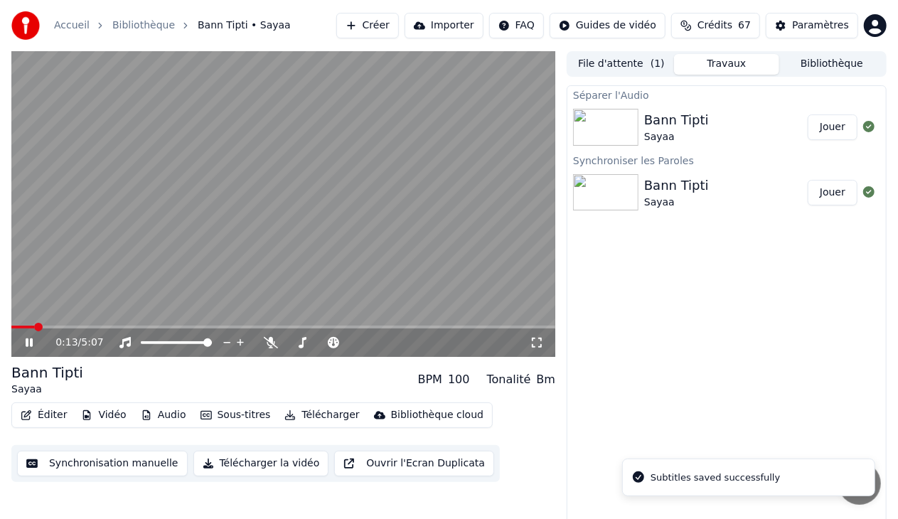
click at [33, 327] on span at bounding box center [283, 327] width 544 height 3
click at [33, 327] on span at bounding box center [21, 327] width 21 height 3
click at [68, 327] on span at bounding box center [283, 327] width 544 height 3
click at [31, 340] on icon at bounding box center [29, 343] width 7 height 9
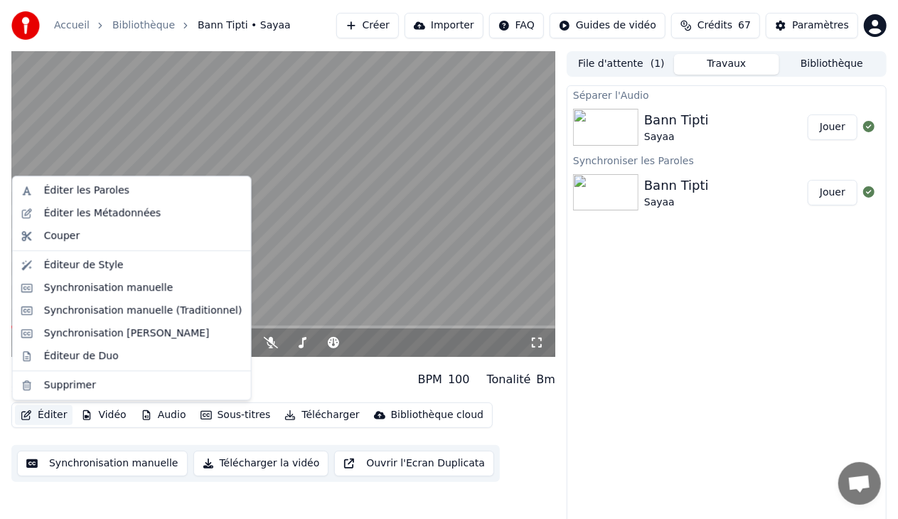
click at [53, 410] on button "Éditer" at bounding box center [44, 415] width 58 height 20
click at [137, 292] on div "Synchronisation manuelle" at bounding box center [108, 288] width 129 height 14
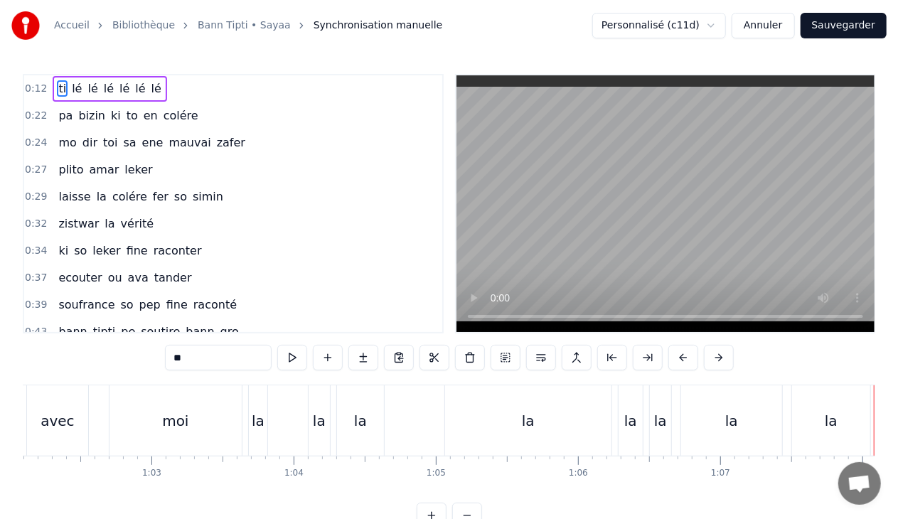
scroll to position [0, 8760]
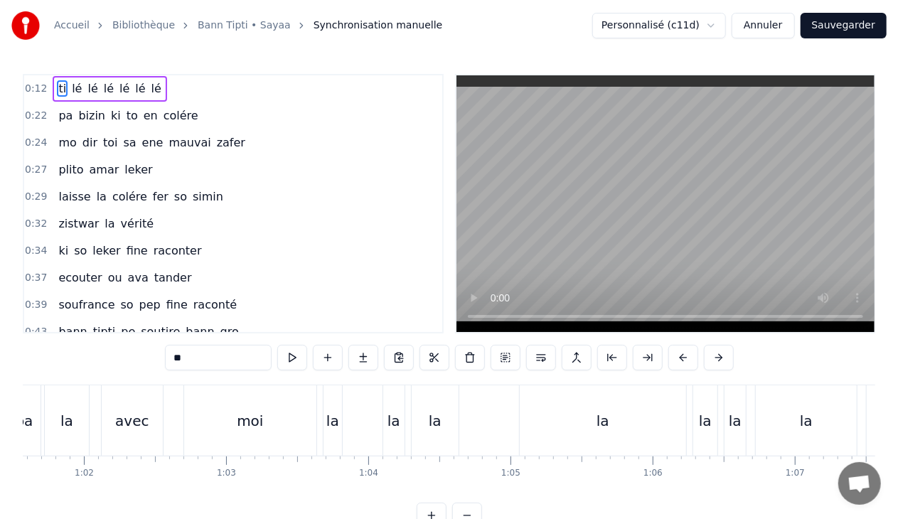
click at [377, 417] on div "la la la la la la la la la" at bounding box center [677, 421] width 709 height 70
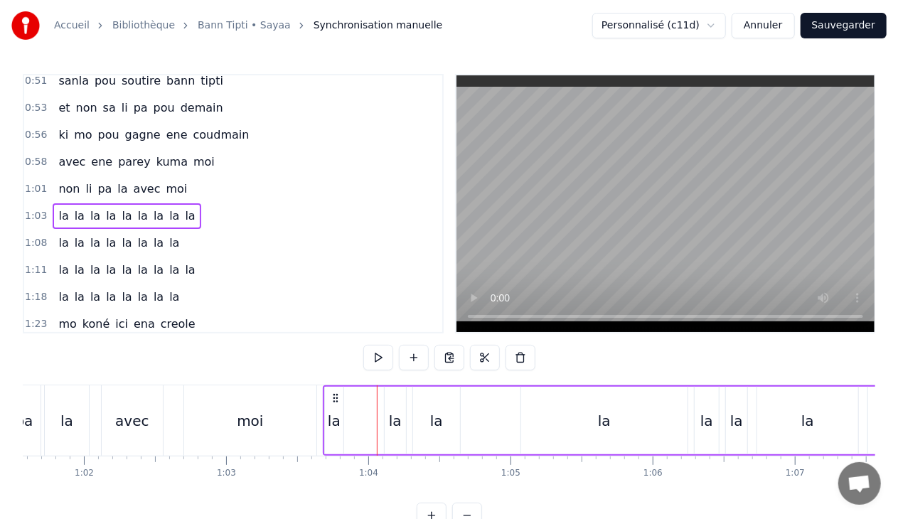
scroll to position [361, 0]
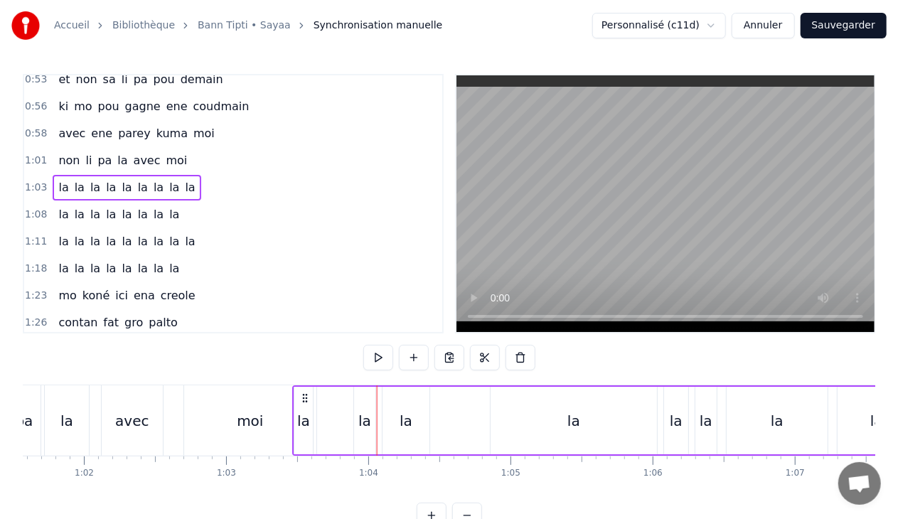
drag, startPoint x: 336, startPoint y: 393, endPoint x: 306, endPoint y: 394, distance: 29.9
click at [306, 394] on icon at bounding box center [304, 398] width 11 height 11
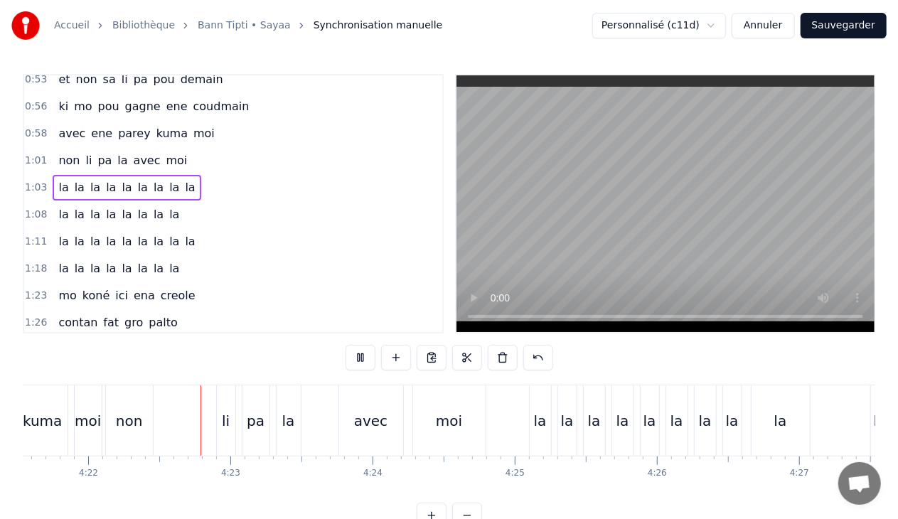
scroll to position [0, 37215]
click at [842, 23] on button "Sauvegarder" at bounding box center [844, 26] width 86 height 26
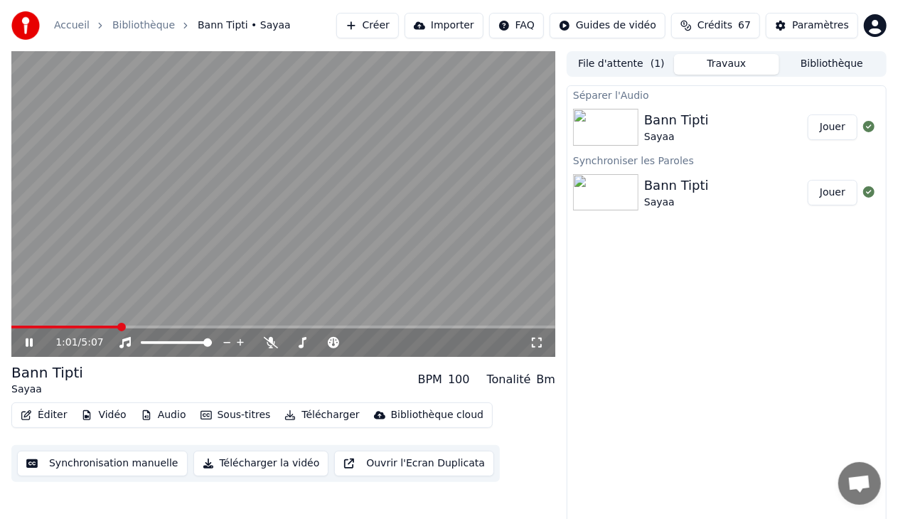
click at [118, 327] on span at bounding box center [283, 327] width 544 height 3
click at [138, 327] on span at bounding box center [283, 327] width 544 height 3
click at [161, 327] on span at bounding box center [283, 327] width 544 height 3
click at [192, 326] on span at bounding box center [283, 327] width 544 height 3
click at [221, 327] on span at bounding box center [283, 327] width 544 height 3
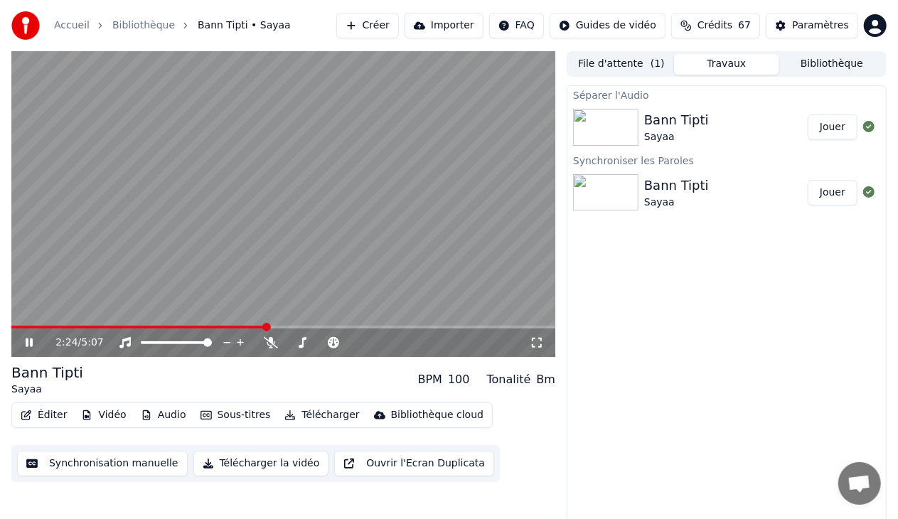
click at [267, 327] on span at bounding box center [283, 327] width 544 height 3
click at [302, 327] on span at bounding box center [283, 327] width 544 height 3
click at [321, 327] on span at bounding box center [283, 327] width 544 height 3
click at [316, 328] on span at bounding box center [168, 327] width 314 height 3
click at [307, 327] on span at bounding box center [164, 327] width 306 height 3
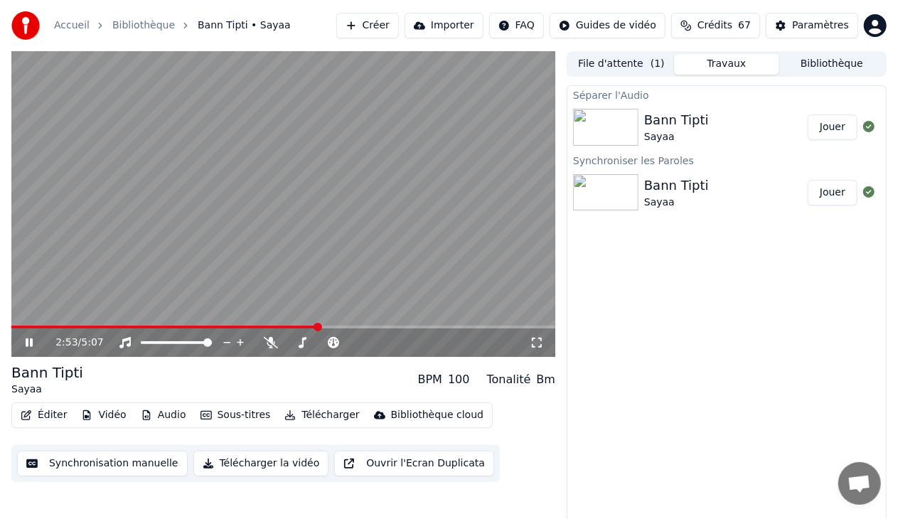
click at [393, 327] on span at bounding box center [283, 327] width 544 height 3
click at [431, 327] on span at bounding box center [283, 327] width 544 height 3
click at [454, 327] on span at bounding box center [283, 327] width 544 height 3
click at [465, 327] on span at bounding box center [283, 327] width 544 height 3
click at [477, 326] on span at bounding box center [283, 327] width 544 height 3
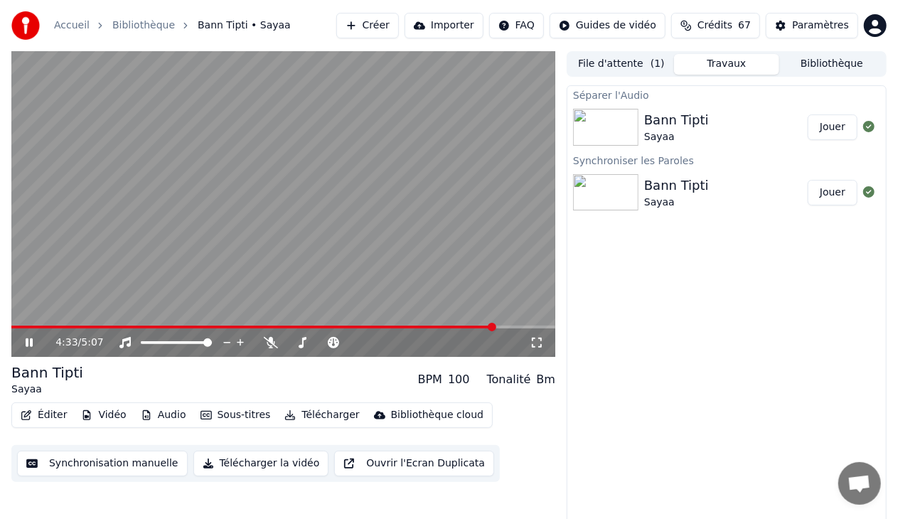
click at [26, 343] on icon at bounding box center [29, 343] width 7 height 9
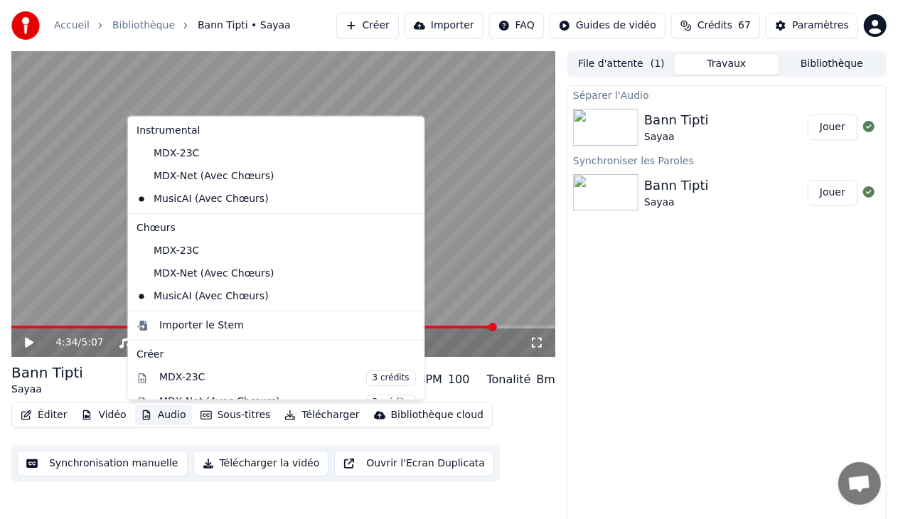
click at [168, 411] on button "Audio" at bounding box center [163, 415] width 57 height 20
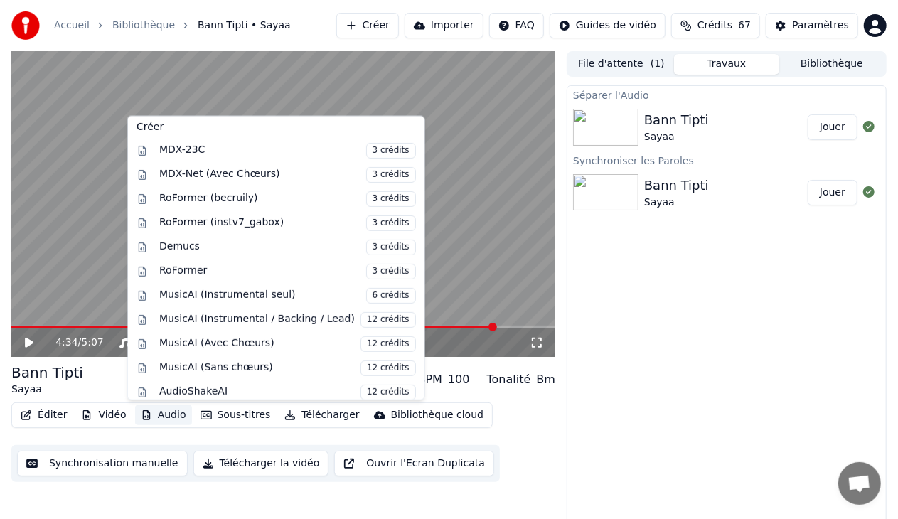
scroll to position [229, 0]
click at [262, 361] on div "MusicAI (Sans chœurs) 12 crédits" at bounding box center [287, 367] width 257 height 16
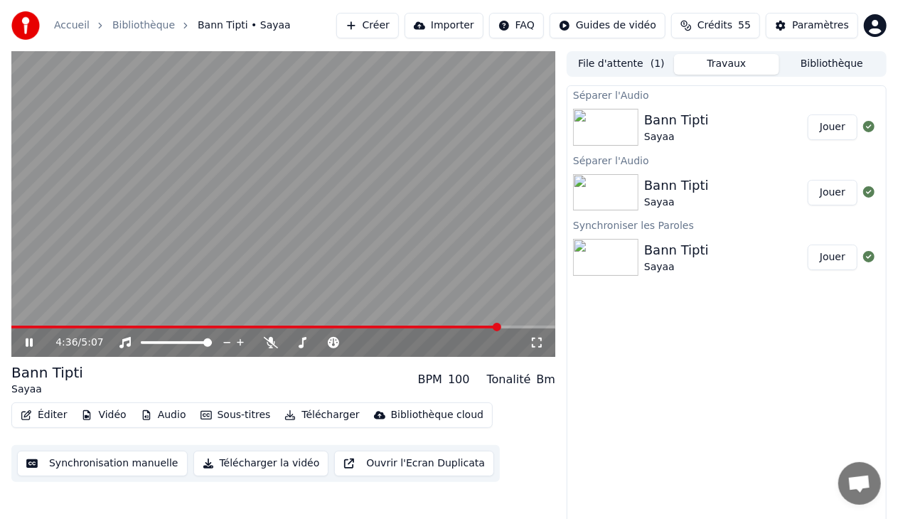
click at [824, 125] on button "Jouer" at bounding box center [833, 128] width 50 height 26
click at [32, 329] on span at bounding box center [283, 327] width 544 height 3
click at [48, 327] on span at bounding box center [283, 327] width 544 height 3
click at [75, 330] on div "0:24 / 5:07" at bounding box center [283, 343] width 544 height 28
click at [87, 329] on div "0:25 / 5:07" at bounding box center [283, 343] width 544 height 28
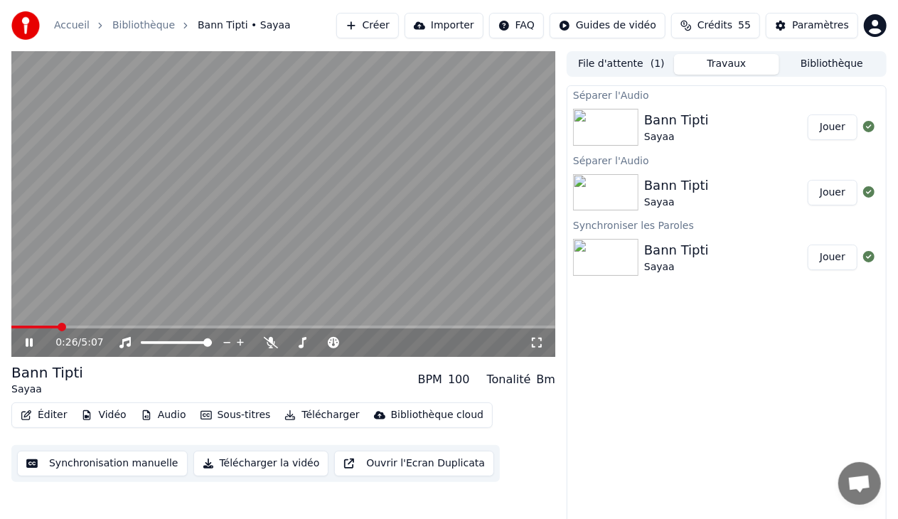
click at [87, 329] on div "0:26 / 5:07" at bounding box center [283, 343] width 544 height 28
click at [90, 326] on span at bounding box center [283, 327] width 544 height 3
click at [123, 329] on span at bounding box center [283, 327] width 544 height 3
click at [141, 329] on span at bounding box center [283, 327] width 544 height 3
click at [154, 328] on span at bounding box center [283, 327] width 544 height 3
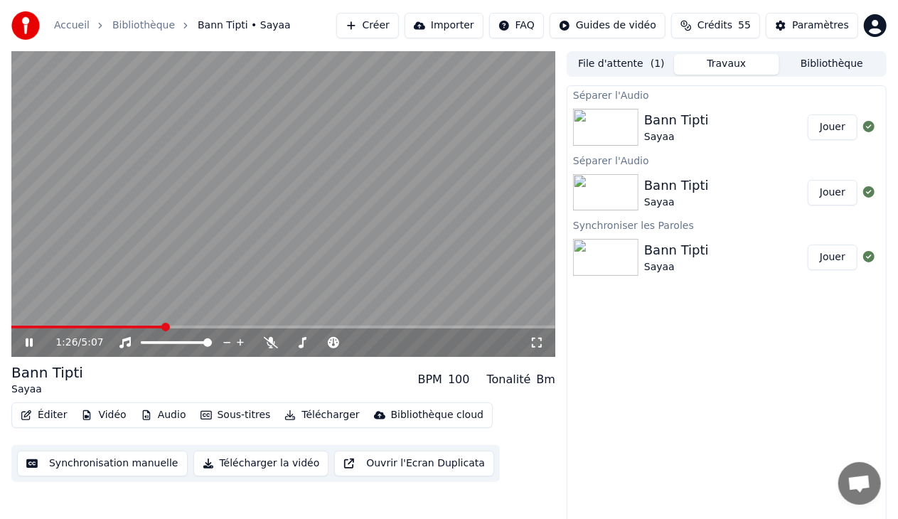
click at [164, 327] on span at bounding box center [283, 327] width 544 height 3
click at [174, 326] on span at bounding box center [283, 327] width 544 height 3
click at [172, 326] on span at bounding box center [91, 327] width 161 height 3
click at [185, 327] on span at bounding box center [283, 327] width 544 height 3
click at [195, 327] on span at bounding box center [283, 327] width 544 height 3
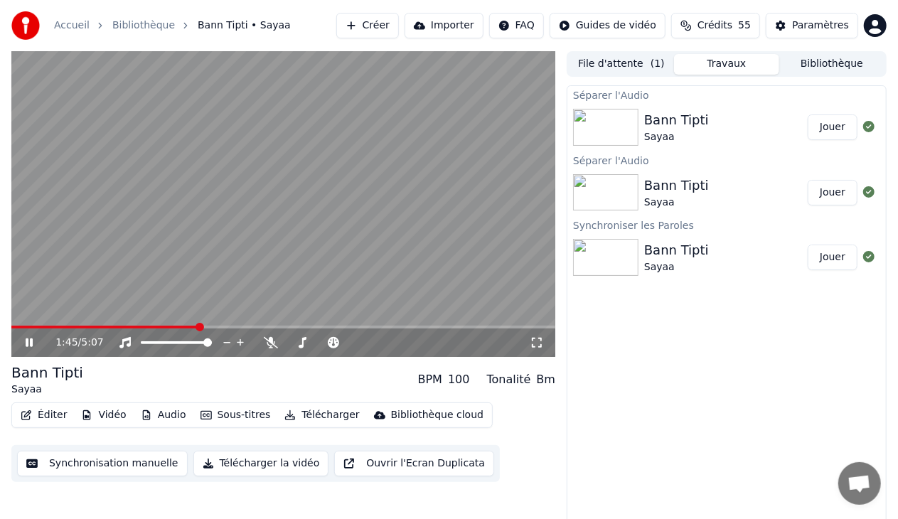
click at [208, 328] on span at bounding box center [283, 327] width 544 height 3
click at [208, 327] on span at bounding box center [111, 327] width 200 height 3
click at [240, 329] on div "1:55 / 5:07" at bounding box center [283, 343] width 544 height 28
click at [254, 327] on span at bounding box center [283, 327] width 544 height 3
click at [282, 327] on span at bounding box center [283, 327] width 544 height 3
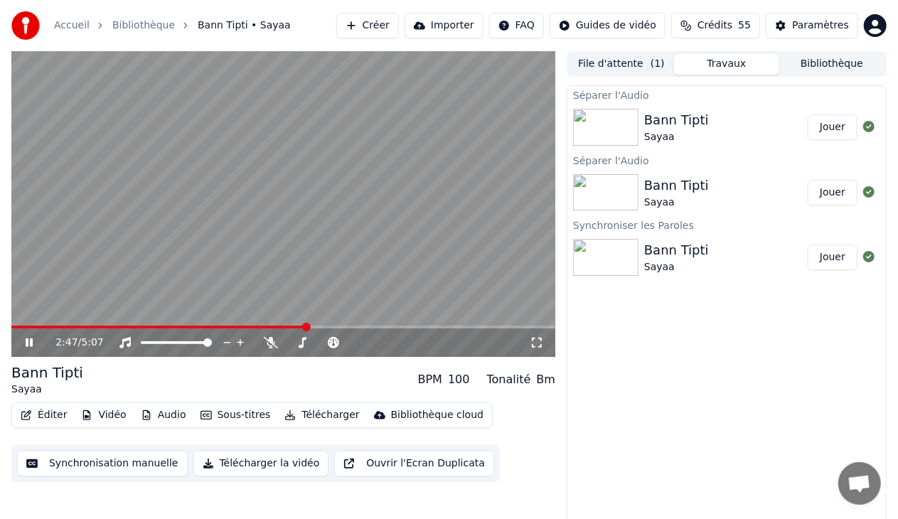
click at [307, 327] on span at bounding box center [283, 327] width 544 height 3
click at [333, 328] on span at bounding box center [283, 327] width 544 height 3
click at [350, 328] on span at bounding box center [283, 327] width 544 height 3
click at [360, 328] on span at bounding box center [283, 327] width 544 height 3
click at [373, 328] on span at bounding box center [283, 327] width 544 height 3
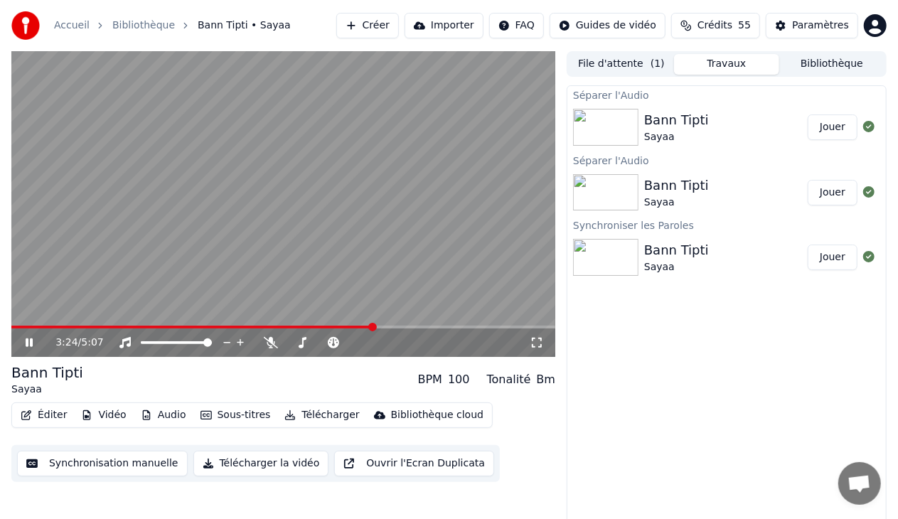
click at [383, 329] on div "3:24 / 5:07" at bounding box center [283, 343] width 544 height 28
click at [387, 329] on span at bounding box center [283, 327] width 544 height 3
click at [397, 329] on span at bounding box center [283, 327] width 544 height 3
click at [413, 329] on span at bounding box center [283, 327] width 544 height 3
click at [425, 327] on span at bounding box center [283, 327] width 544 height 3
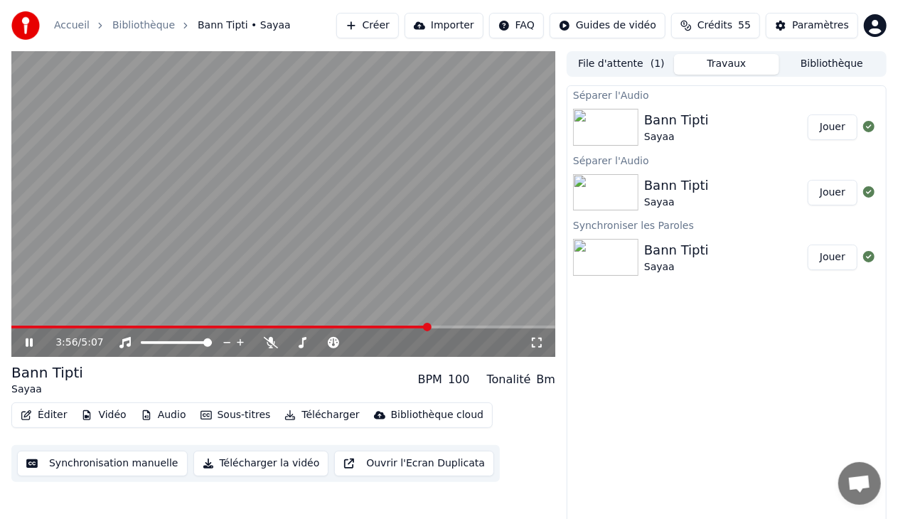
click at [437, 327] on span at bounding box center [283, 327] width 544 height 3
click at [463, 329] on span at bounding box center [283, 327] width 544 height 3
click at [475, 328] on span at bounding box center [283, 327] width 544 height 3
click at [487, 328] on span at bounding box center [283, 327] width 544 height 3
click at [835, 129] on button "Jouer" at bounding box center [833, 128] width 50 height 26
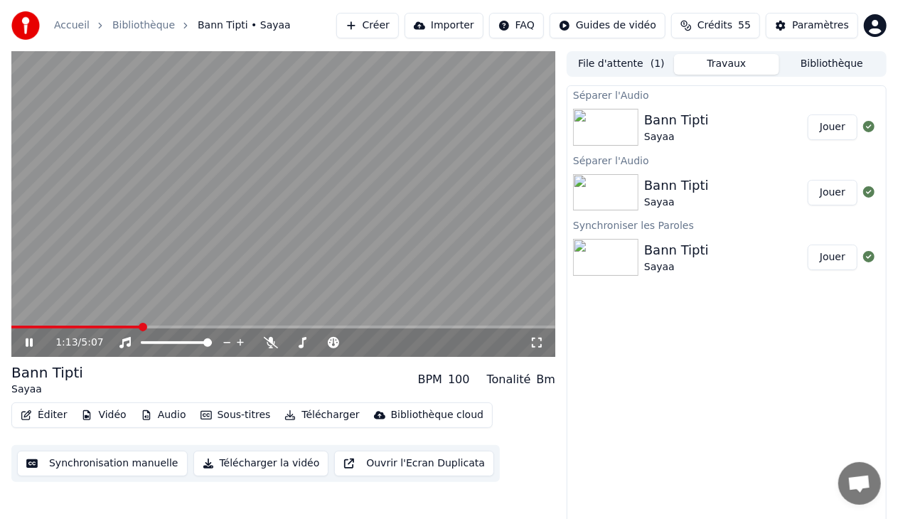
click at [140, 328] on span at bounding box center [283, 327] width 544 height 3
click at [142, 329] on span at bounding box center [146, 327] width 9 height 9
click at [32, 341] on icon at bounding box center [29, 343] width 7 height 9
click at [152, 413] on button "Audio" at bounding box center [163, 415] width 57 height 20
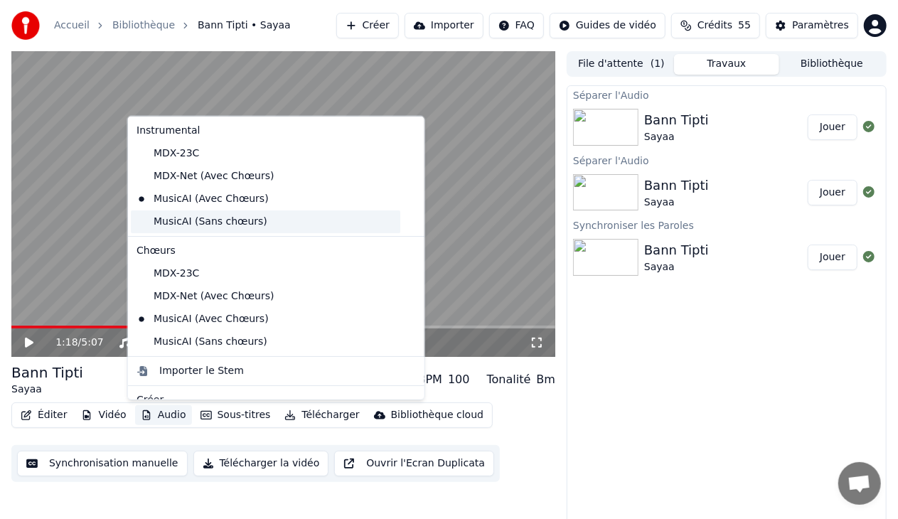
click at [222, 222] on div "MusicAI (Sans chœurs)" at bounding box center [266, 222] width 270 height 23
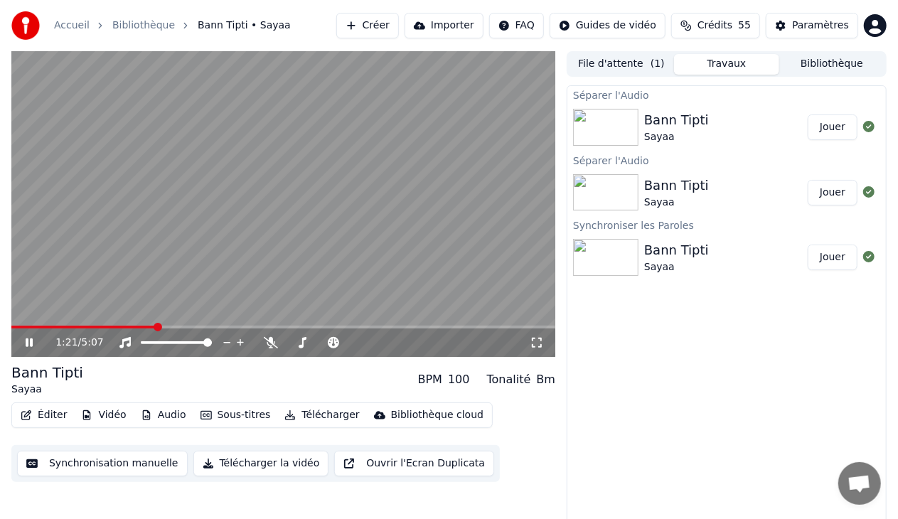
click at [104, 329] on div "1:21 / 5:07" at bounding box center [283, 343] width 544 height 28
click at [102, 329] on span at bounding box center [84, 327] width 146 height 3
click at [123, 329] on div "0:53 / 5:07" at bounding box center [283, 343] width 544 height 28
click at [125, 328] on span at bounding box center [283, 327] width 544 height 3
click at [137, 327] on span at bounding box center [283, 327] width 544 height 3
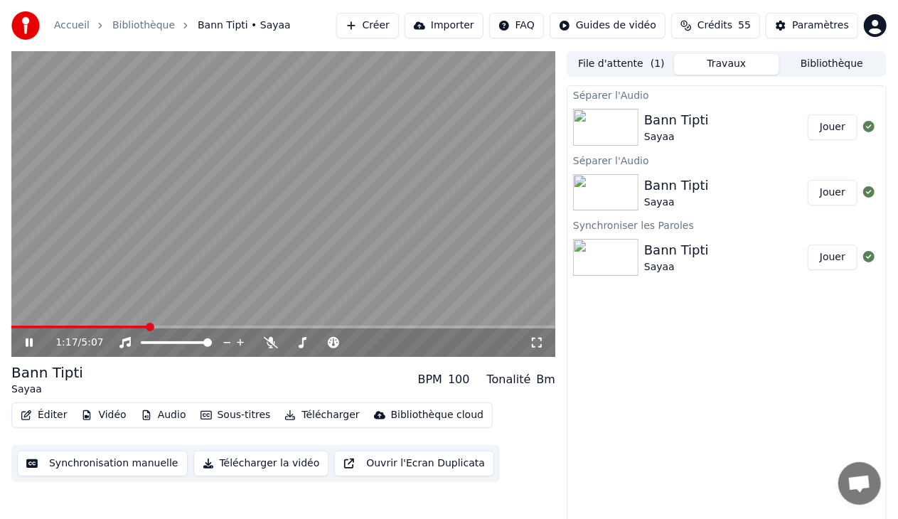
click at [148, 327] on span at bounding box center [283, 327] width 544 height 3
click at [158, 327] on span at bounding box center [283, 327] width 544 height 3
click at [173, 327] on span at bounding box center [283, 327] width 544 height 3
click at [482, 328] on span at bounding box center [283, 327] width 544 height 3
click at [30, 341] on icon at bounding box center [29, 343] width 7 height 9
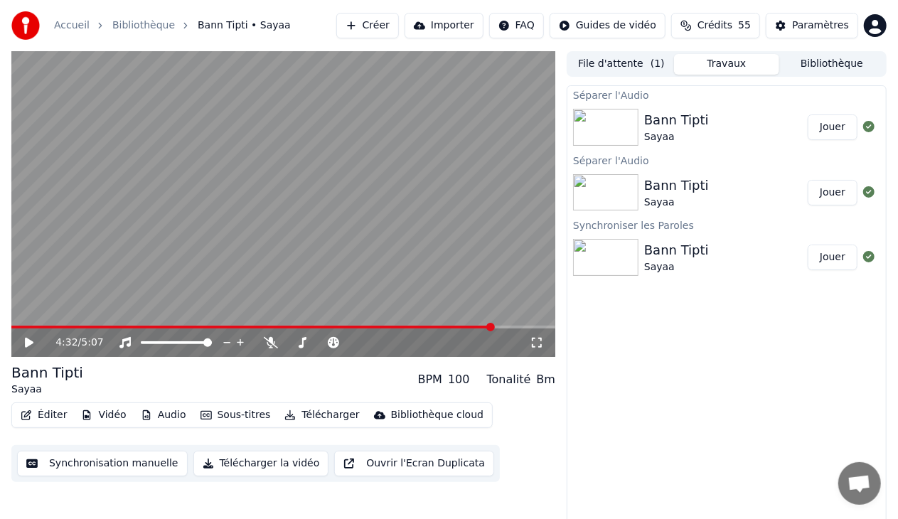
click at [842, 123] on button "Jouer" at bounding box center [833, 128] width 50 height 26
click at [460, 329] on span at bounding box center [283, 327] width 544 height 3
click at [474, 327] on span at bounding box center [283, 327] width 544 height 3
click at [487, 327] on span at bounding box center [283, 327] width 544 height 3
click at [23, 342] on icon at bounding box center [39, 342] width 33 height 11
